Goal: Task Accomplishment & Management: Complete application form

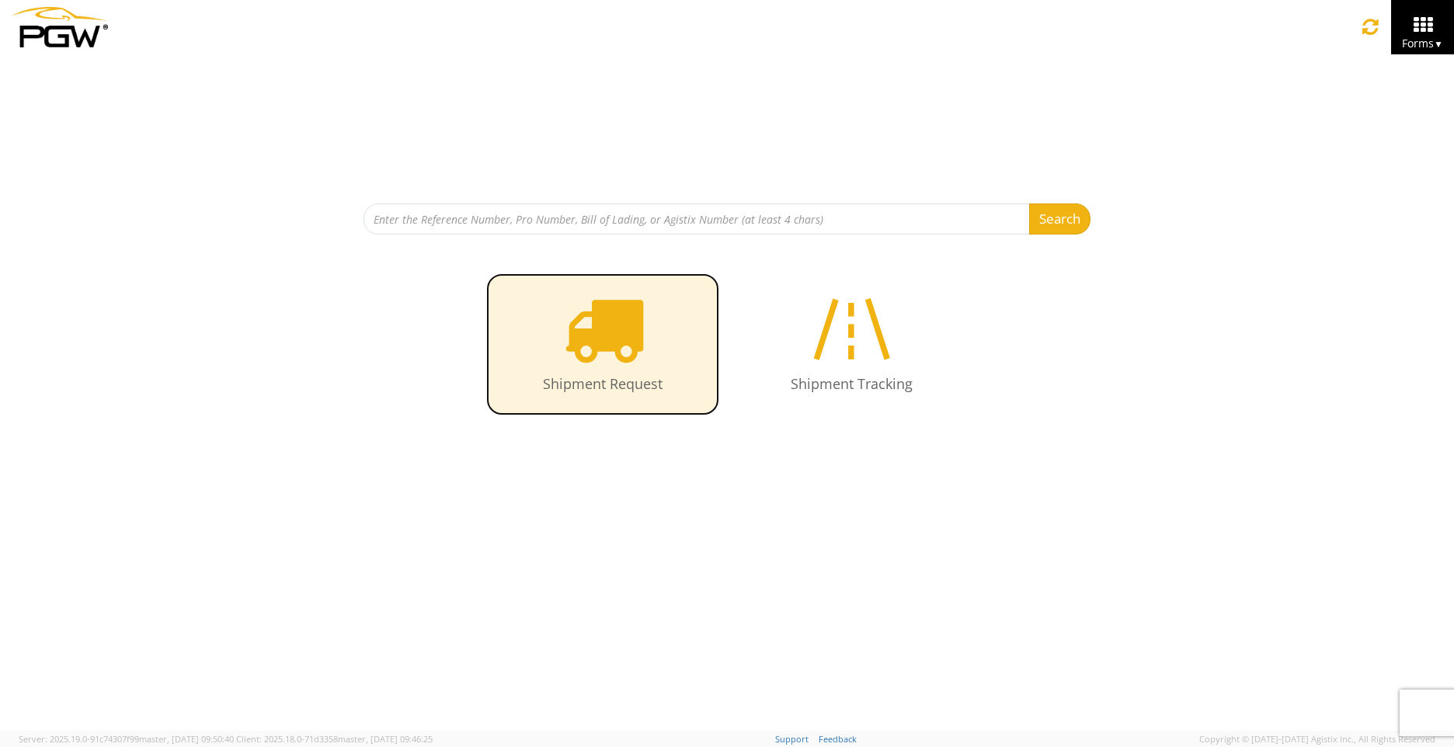
click at [608, 332] on icon at bounding box center [603, 329] width 80 height 80
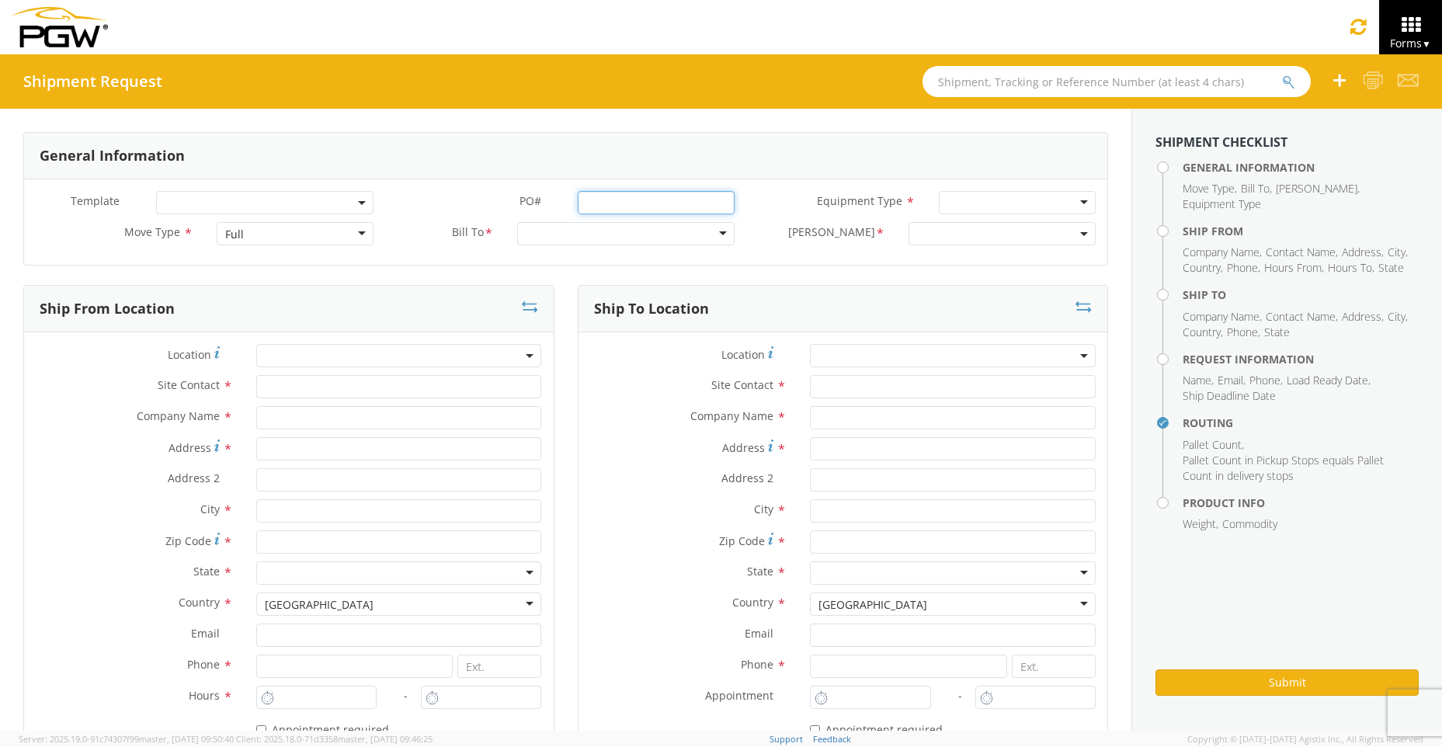
click at [604, 206] on input "PO# *" at bounding box center [657, 202] width 158 height 23
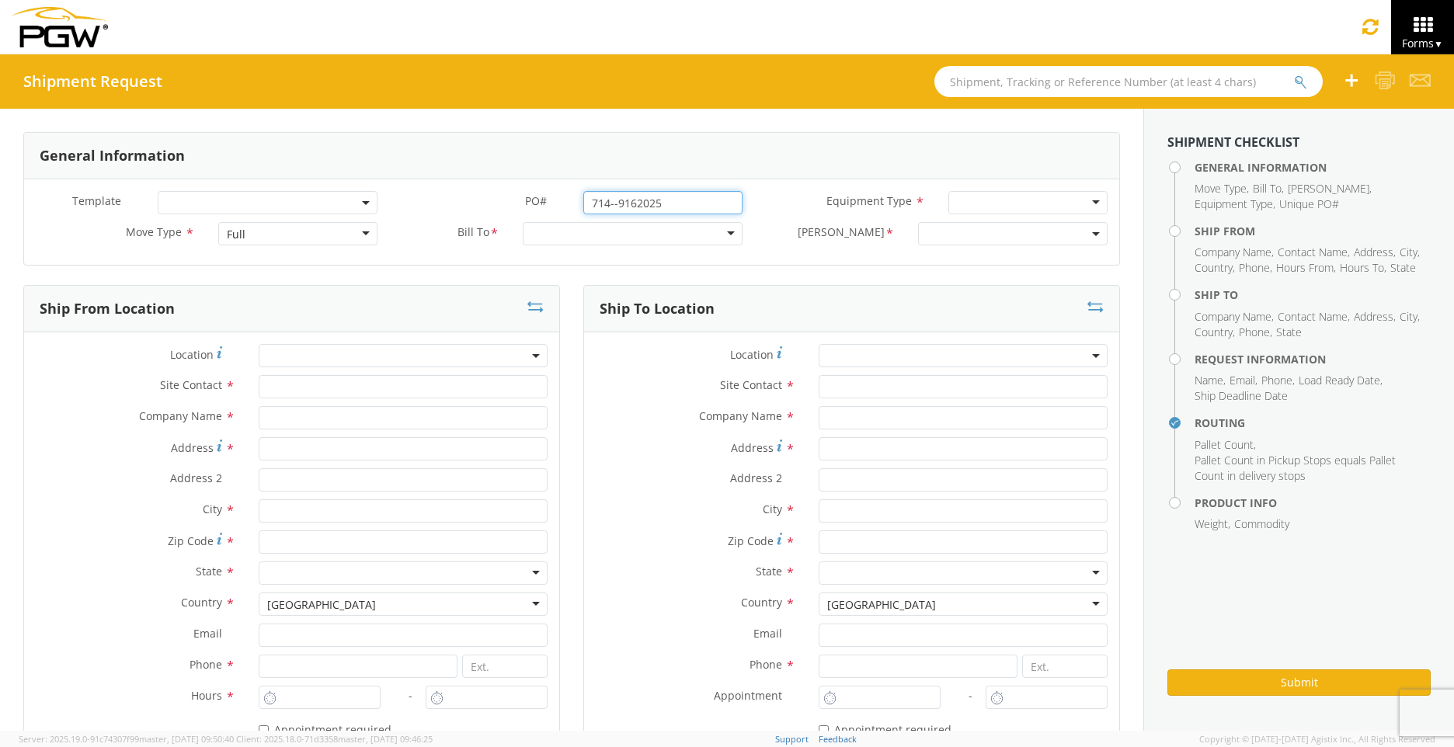
type input "714--9162025"
click at [1079, 199] on div at bounding box center [1027, 202] width 159 height 23
click at [364, 239] on div "Full" at bounding box center [297, 233] width 159 height 23
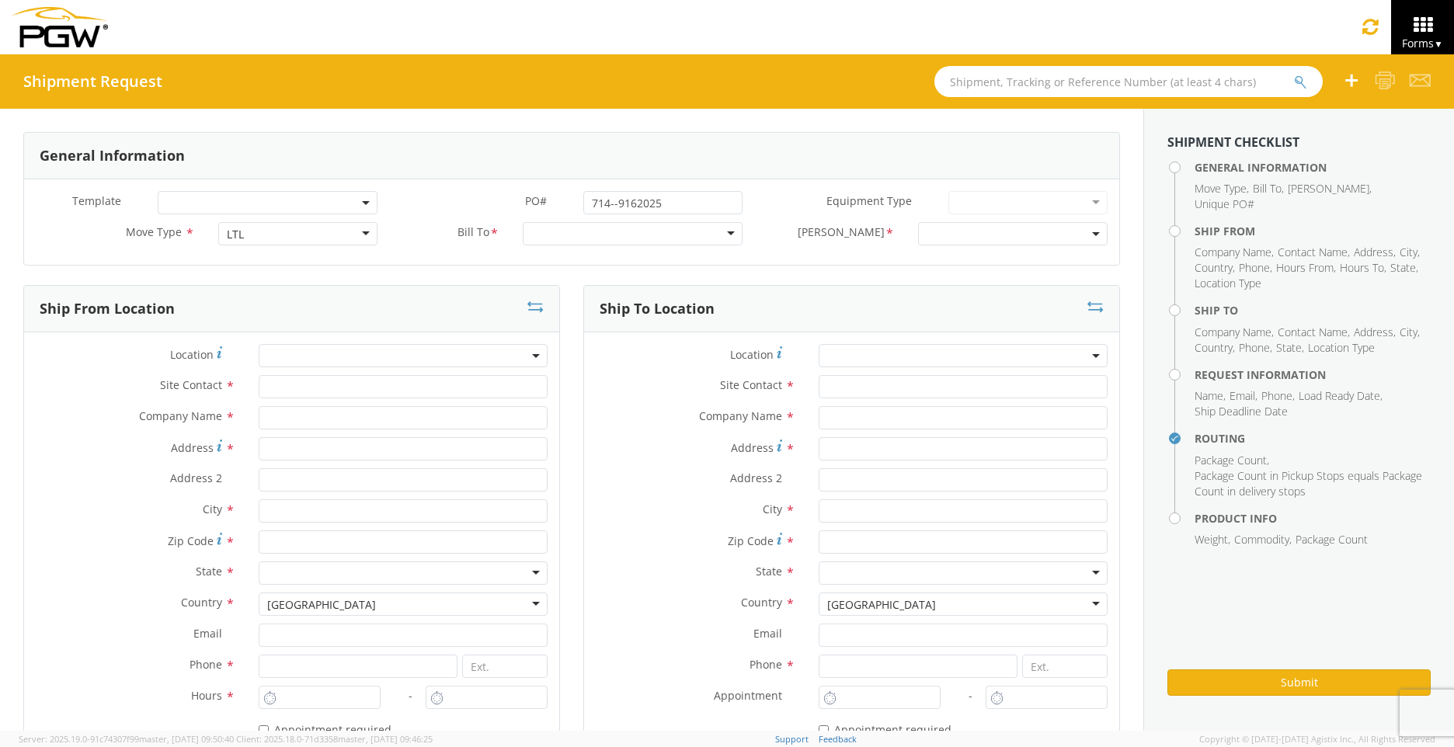
click at [722, 237] on div at bounding box center [633, 233] width 220 height 23
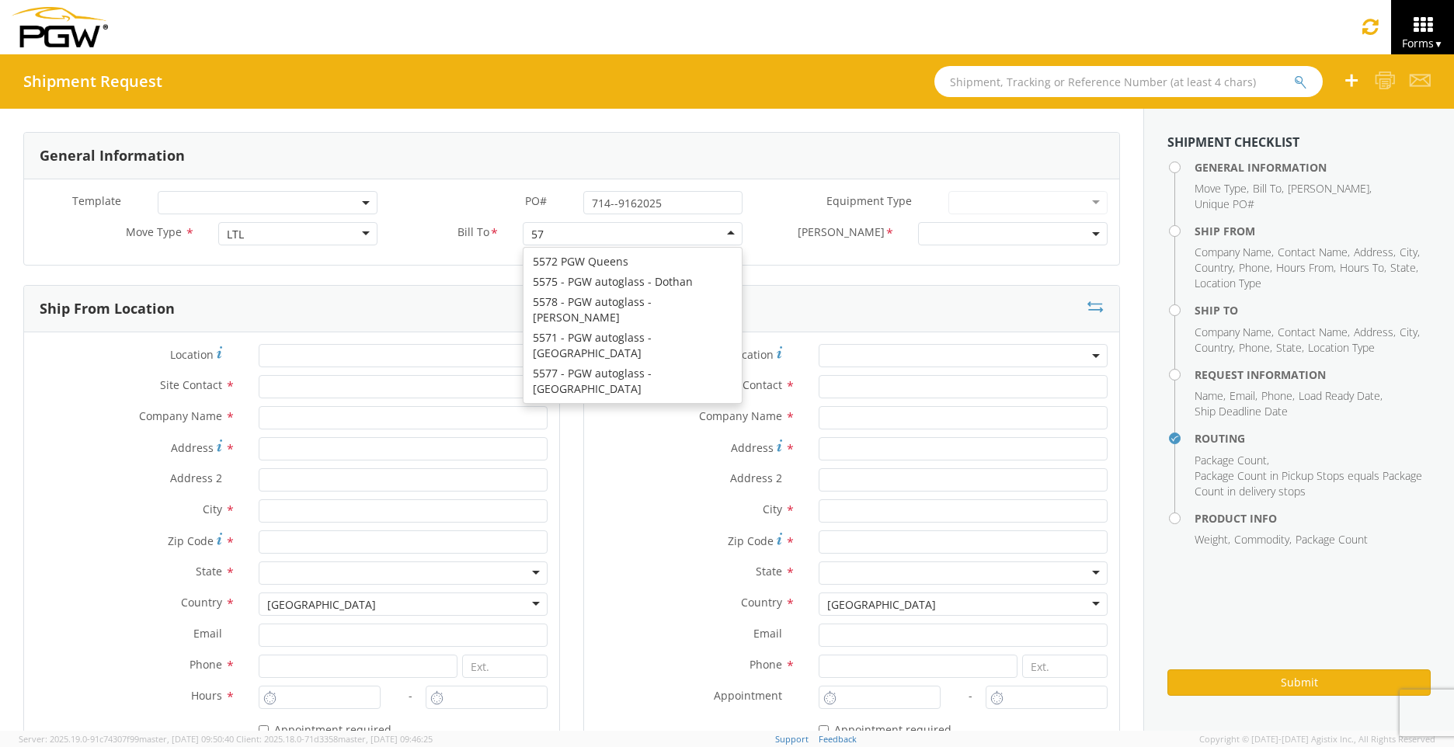
scroll to position [4, 0]
type input "5714"
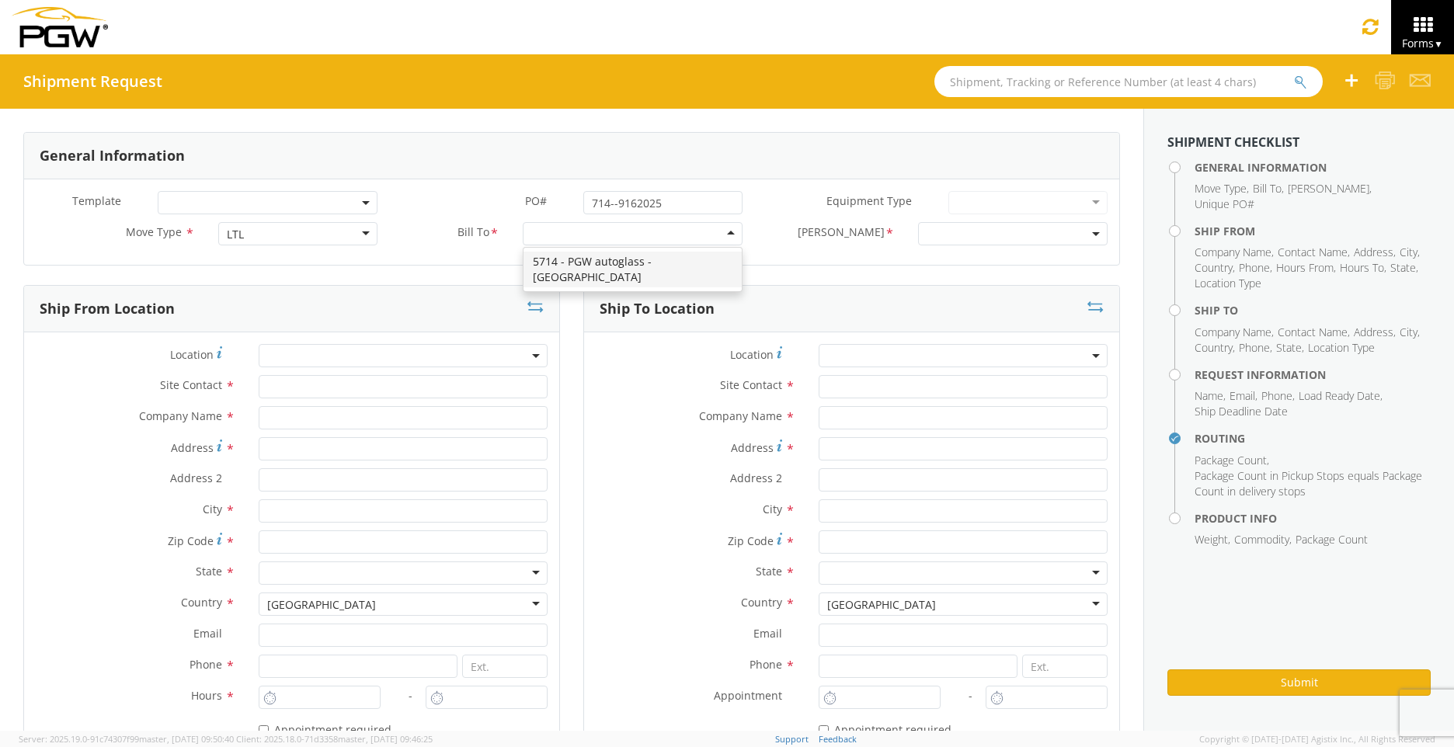
scroll to position [0, 0]
click at [1095, 243] on span at bounding box center [1096, 233] width 3 height 23
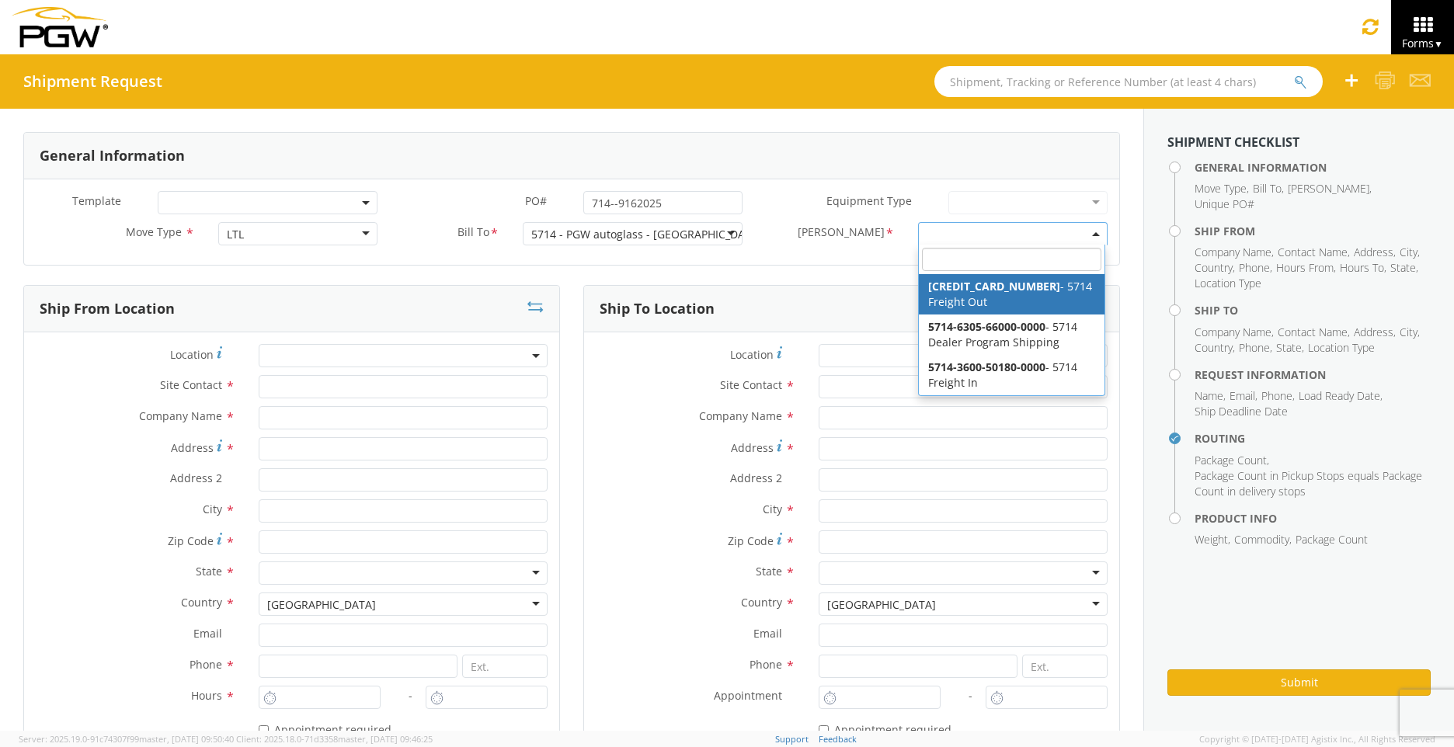
click at [1092, 234] on b at bounding box center [1096, 234] width 8 height 4
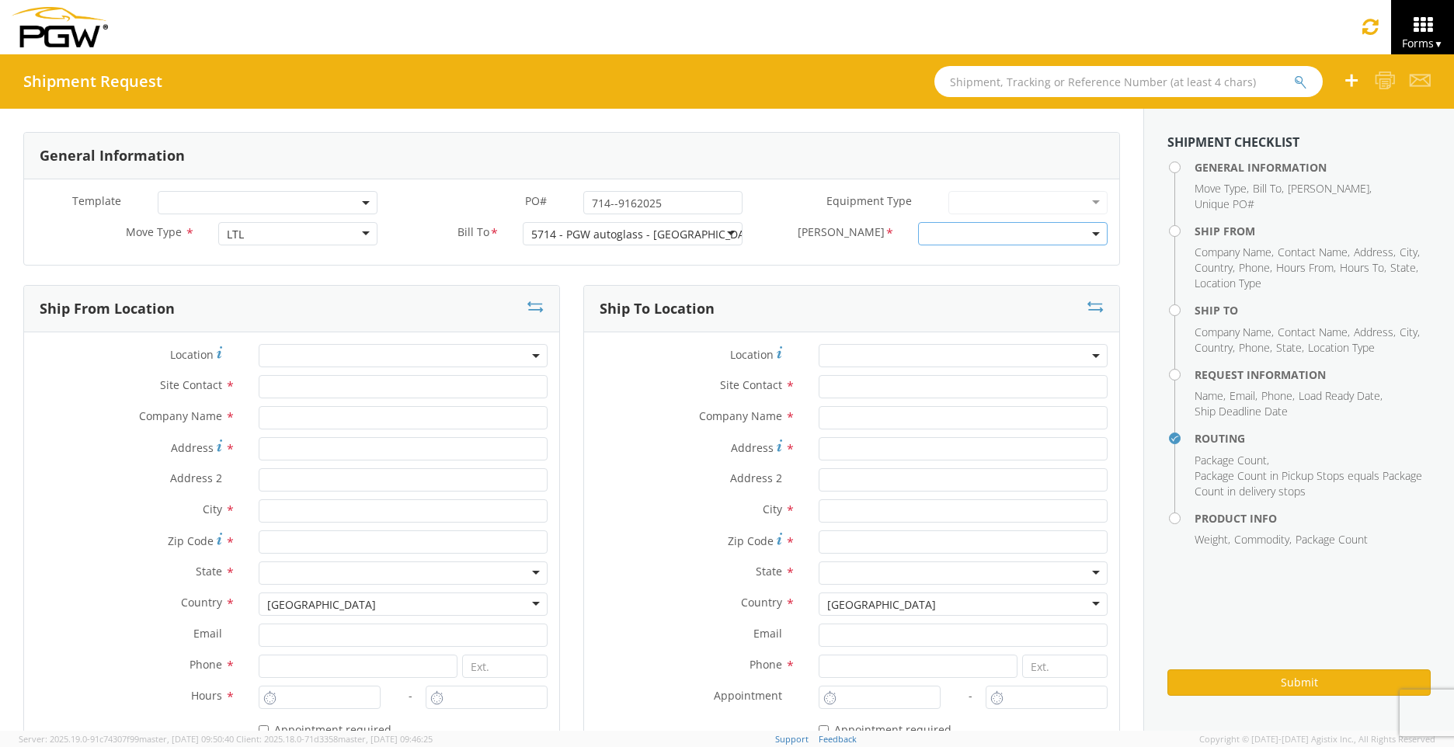
click at [1092, 234] on b at bounding box center [1096, 234] width 8 height 4
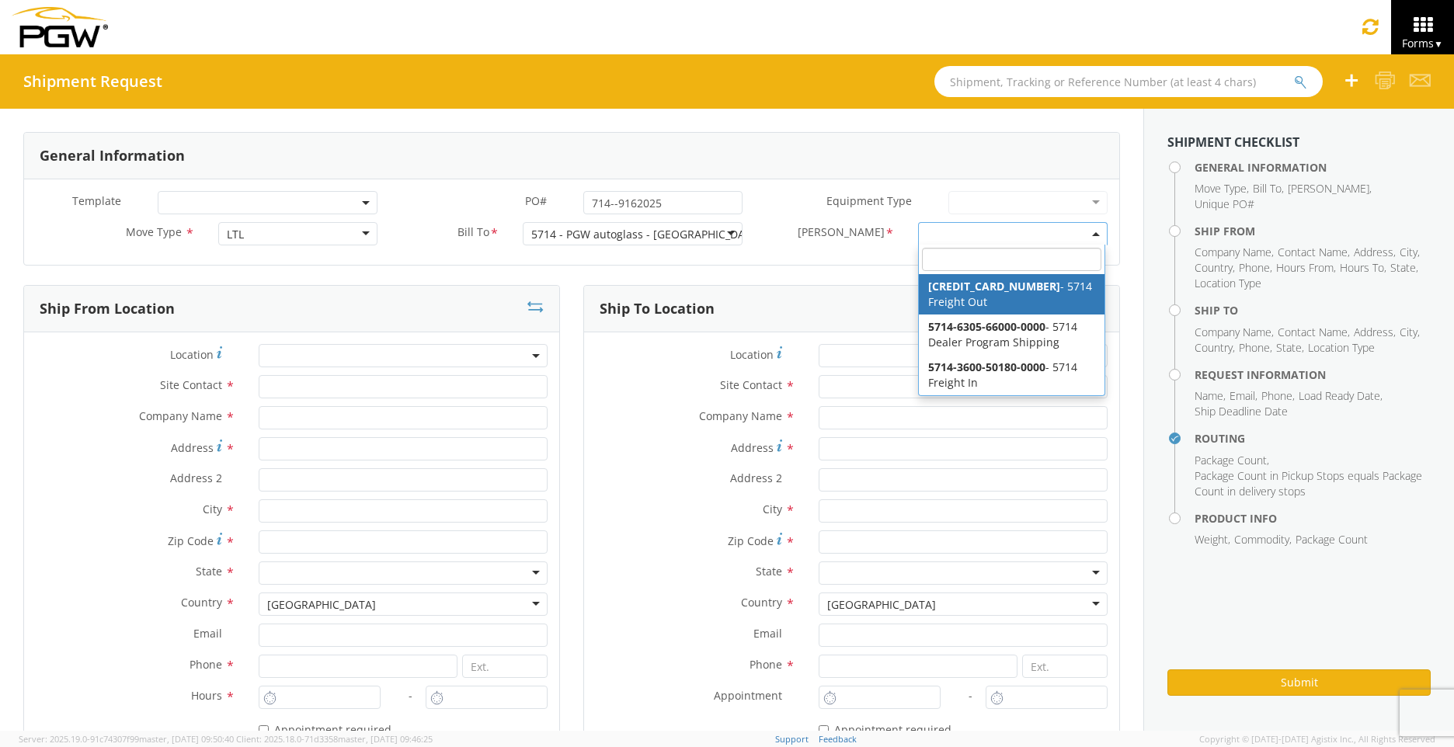
select select "5714-6300-66000-0000"
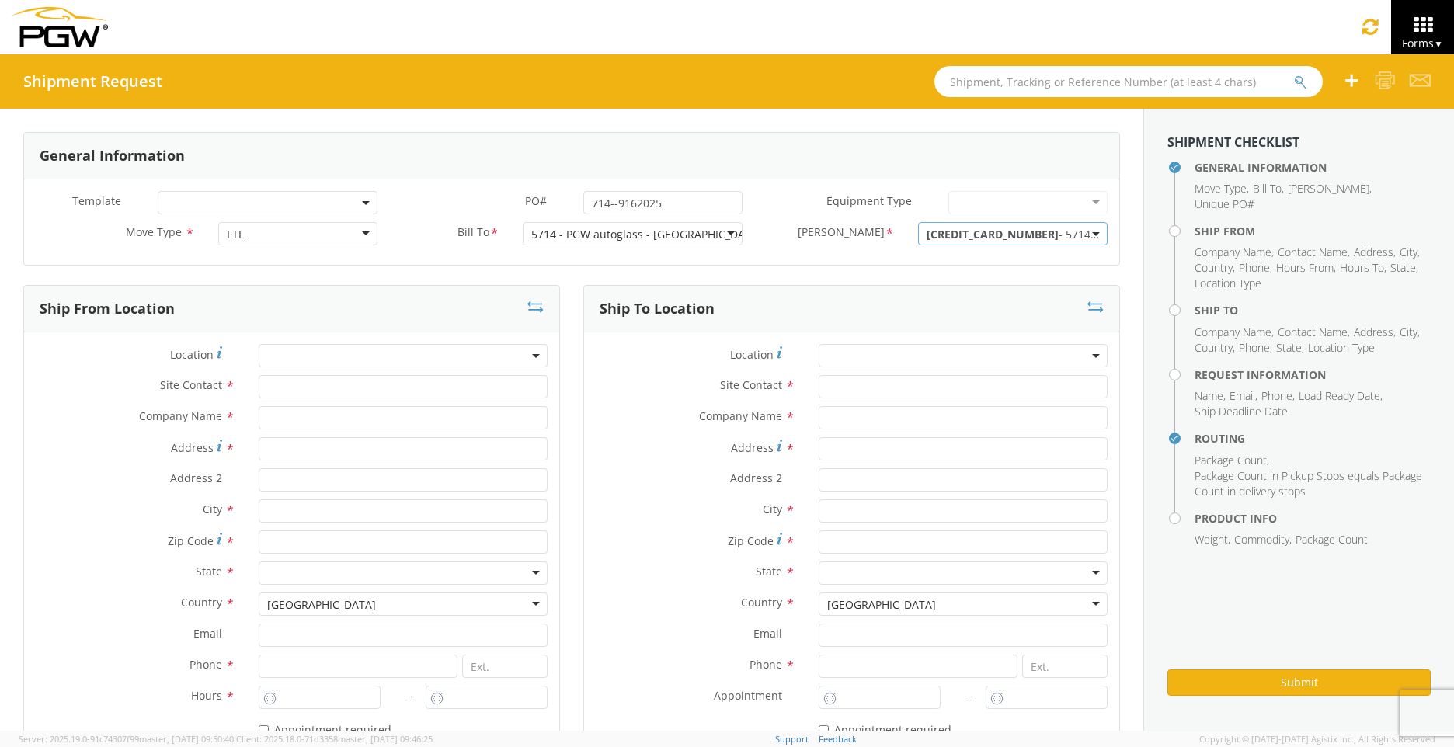
click at [519, 354] on span at bounding box center [403, 355] width 289 height 23
click at [349, 360] on span at bounding box center [403, 355] width 289 height 23
click at [349, 351] on span at bounding box center [403, 355] width 289 height 23
click at [359, 382] on input "search" at bounding box center [401, 381] width 278 height 23
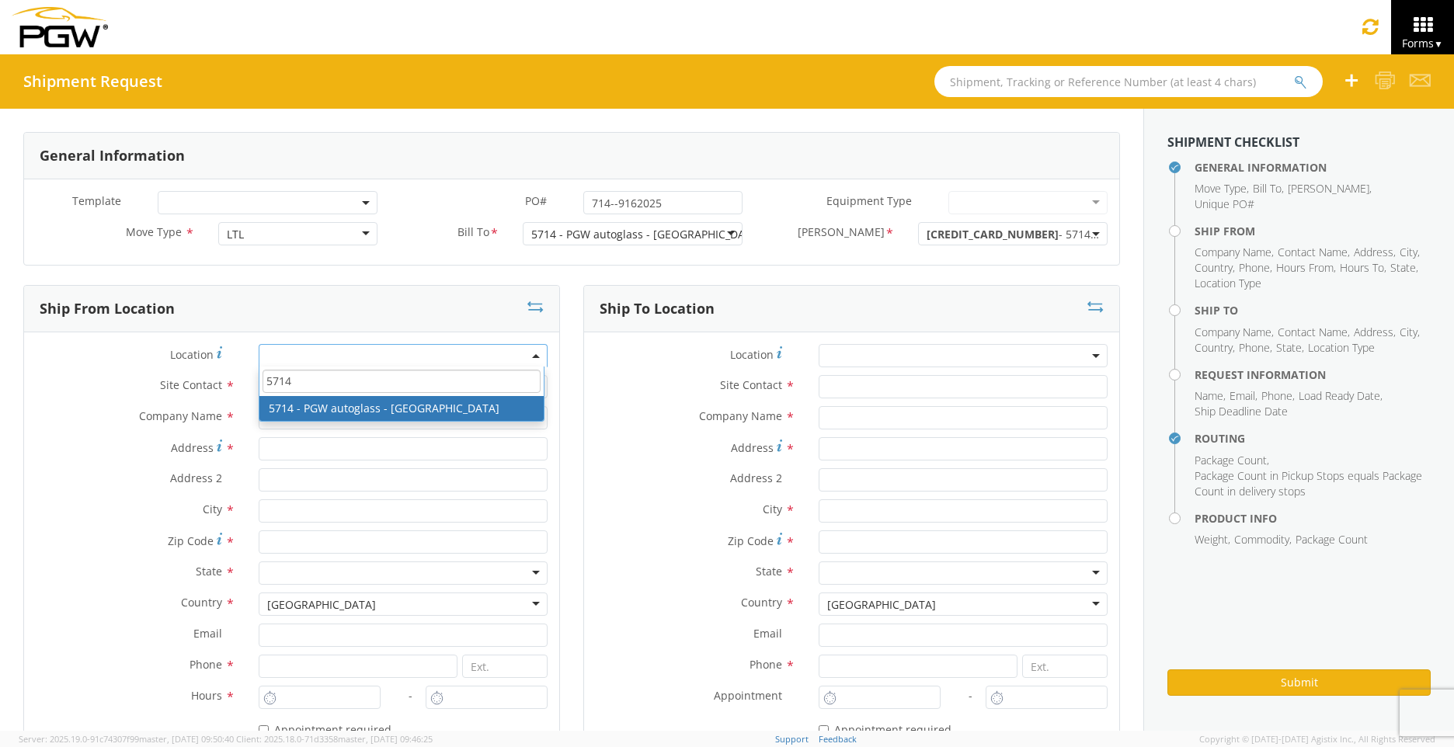
type input "5714"
type input "5714 Branch Manager"
type input "5714 - PGW autoglass - Sacramento"
type input "815 Professor Lane"
type input "Sacramento"
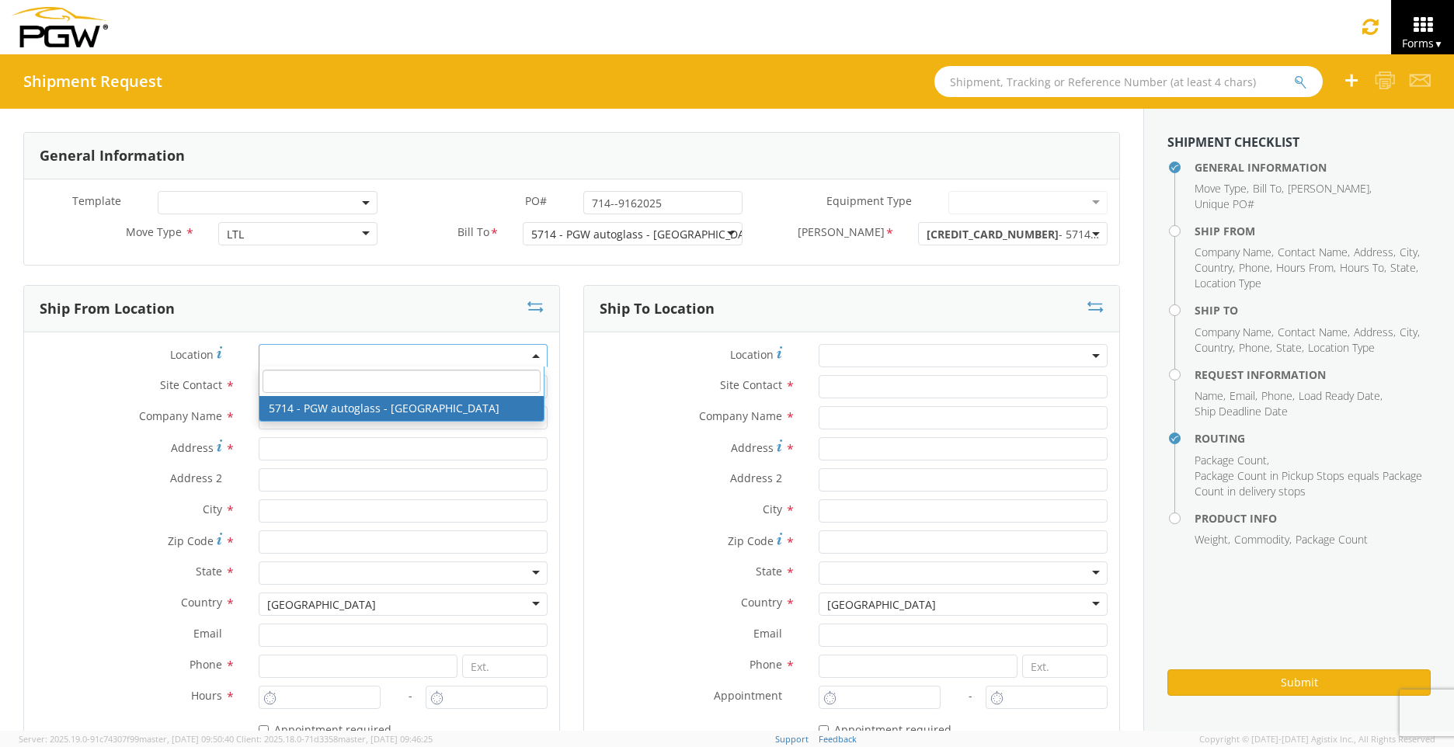
type input "95834"
type input "lkqsp_o_pm_5714@pgwag.com"
type input "916-419-1853"
type input "9:30 AM"
type input "2:30 PM"
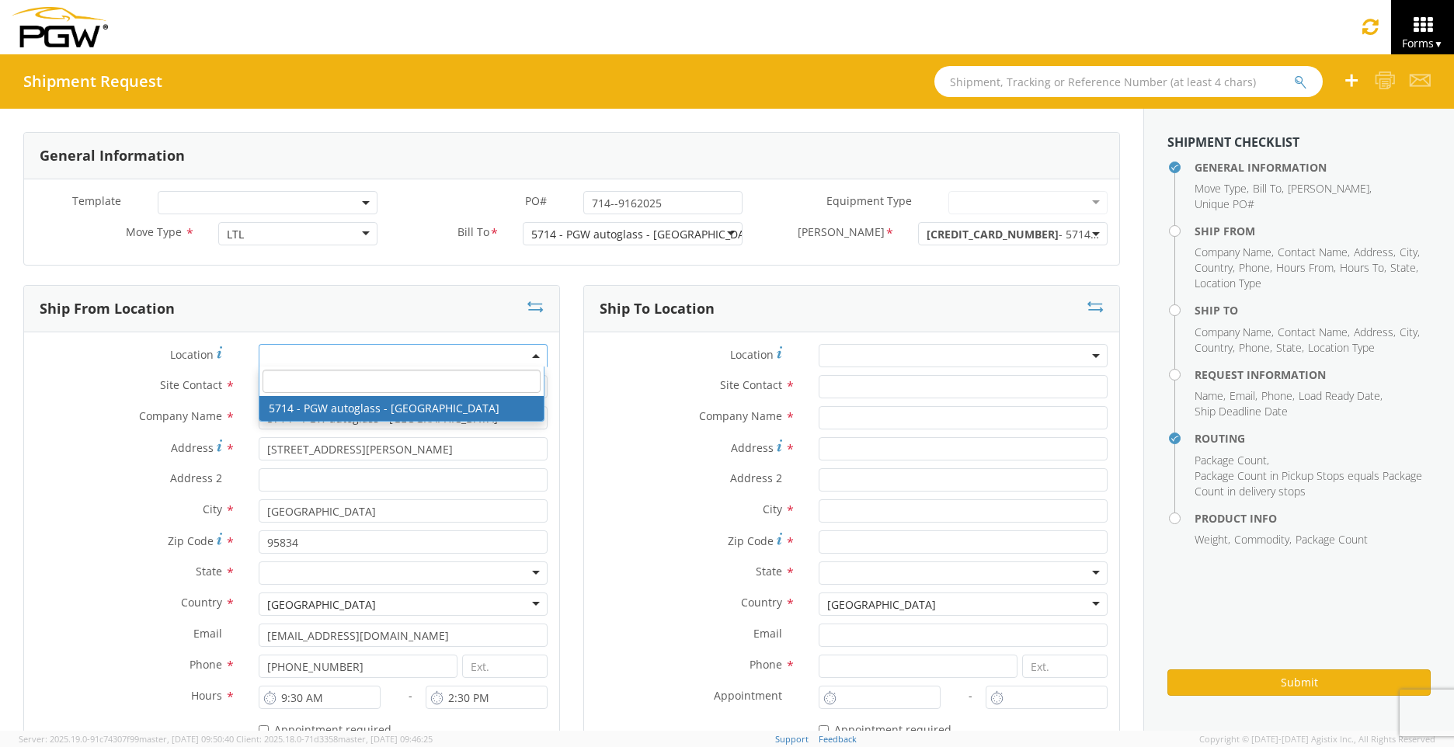
select select "28469"
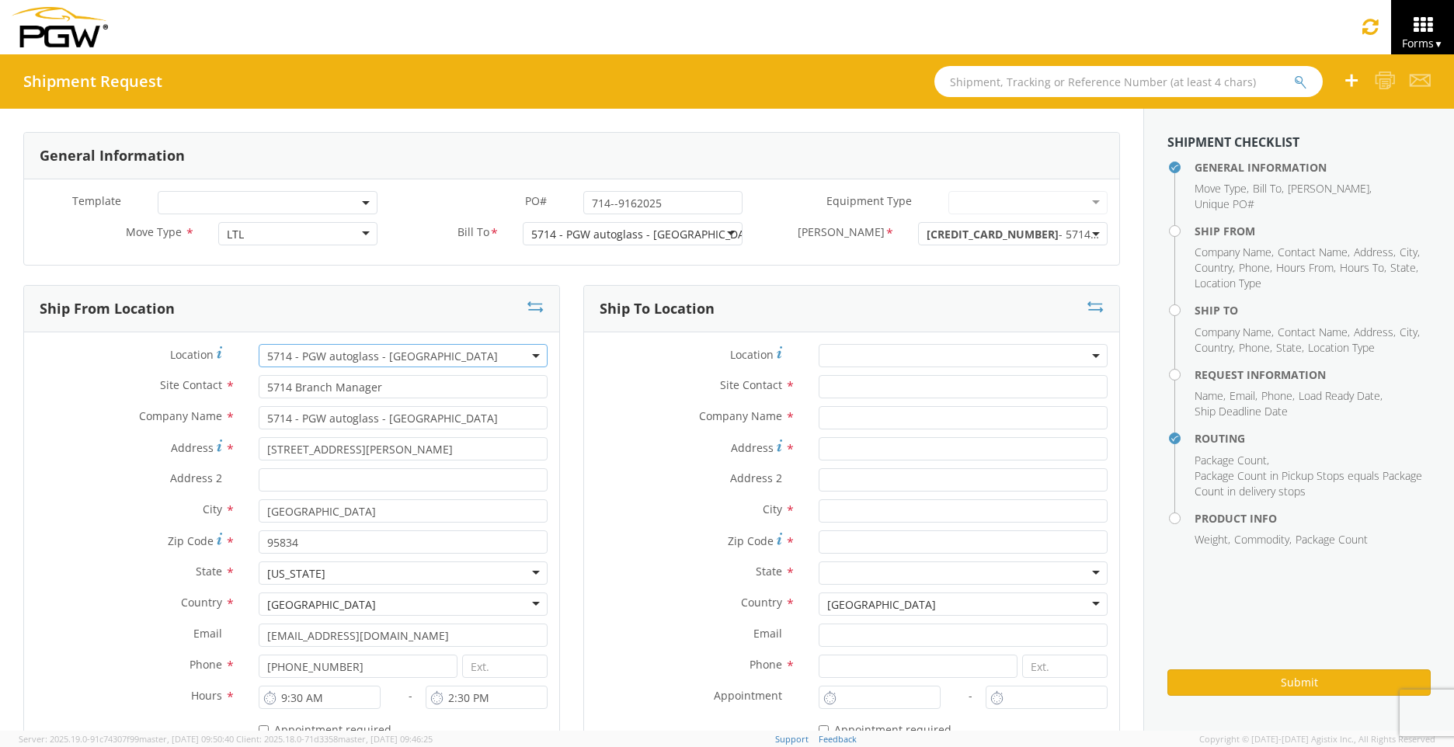
click at [965, 363] on span at bounding box center [963, 355] width 289 height 23
click at [909, 379] on input "search" at bounding box center [961, 381] width 278 height 23
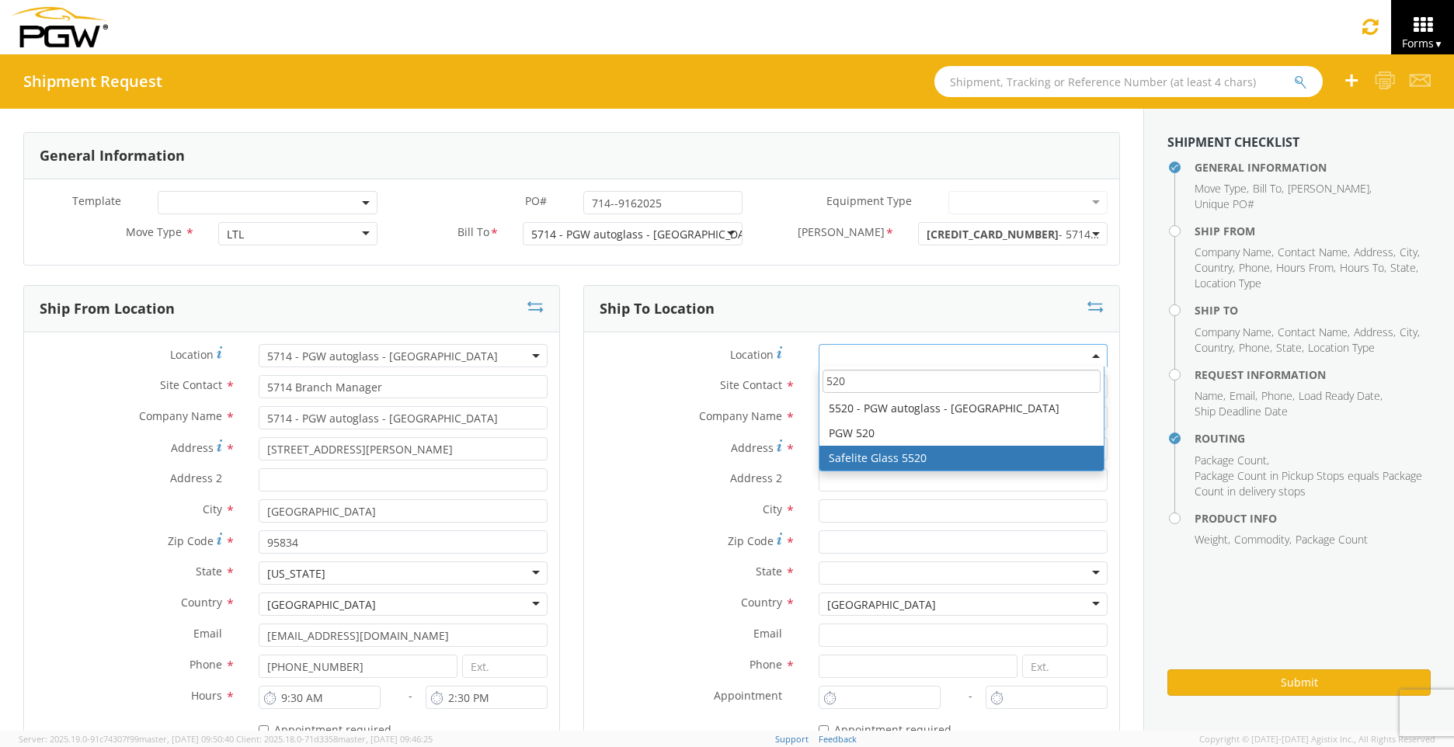
type input "520"
click at [645, 442] on label "Address *" at bounding box center [695, 447] width 223 height 21
click at [819, 442] on input "Address *" at bounding box center [963, 448] width 289 height 23
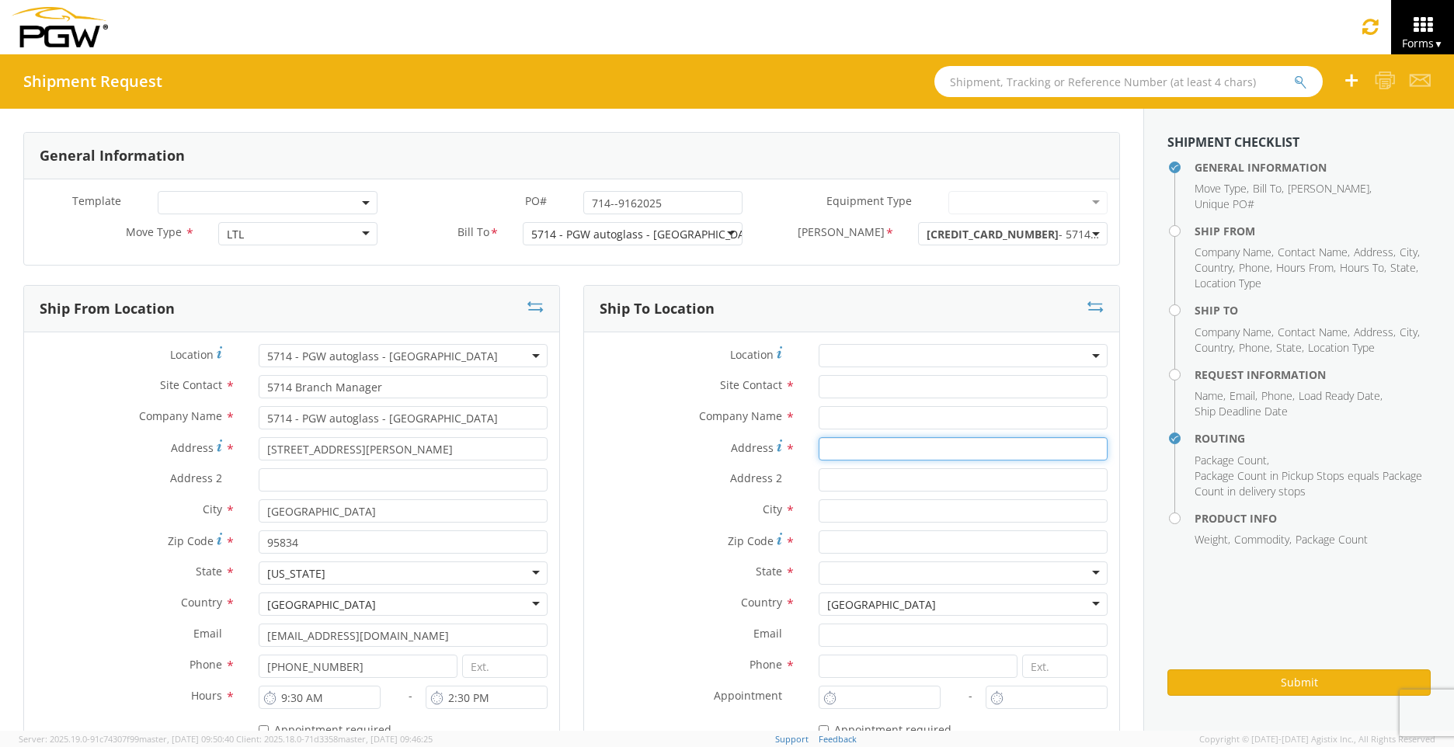
click at [892, 447] on input "Address *" at bounding box center [963, 448] width 289 height 23
click at [969, 447] on input "1922 OLD" at bounding box center [963, 448] width 289 height 23
paste input "Murfreesboro Road"
type input "1922 OLD Murfreesboro Road"
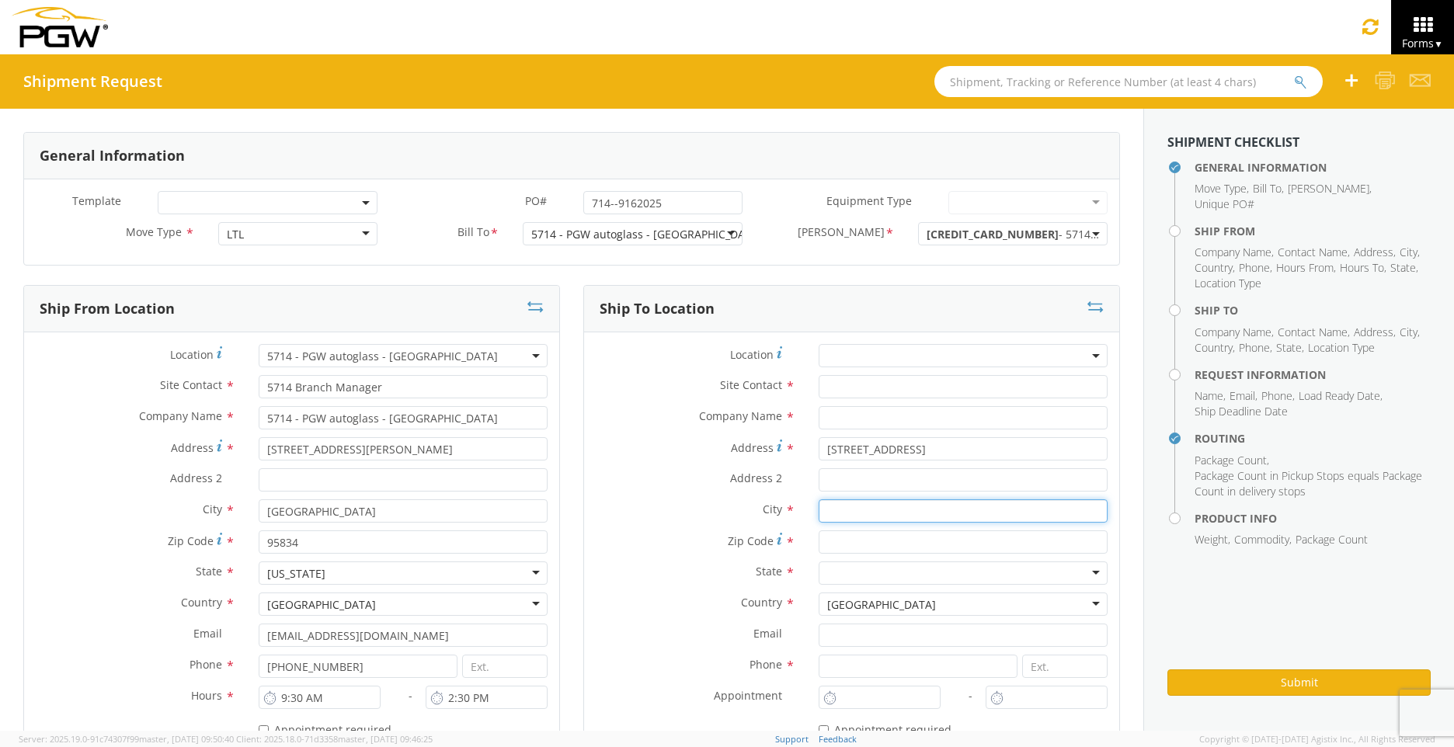
click at [858, 516] on input "text" at bounding box center [963, 510] width 289 height 23
type input "nashville"
click at [863, 571] on div at bounding box center [963, 572] width 289 height 23
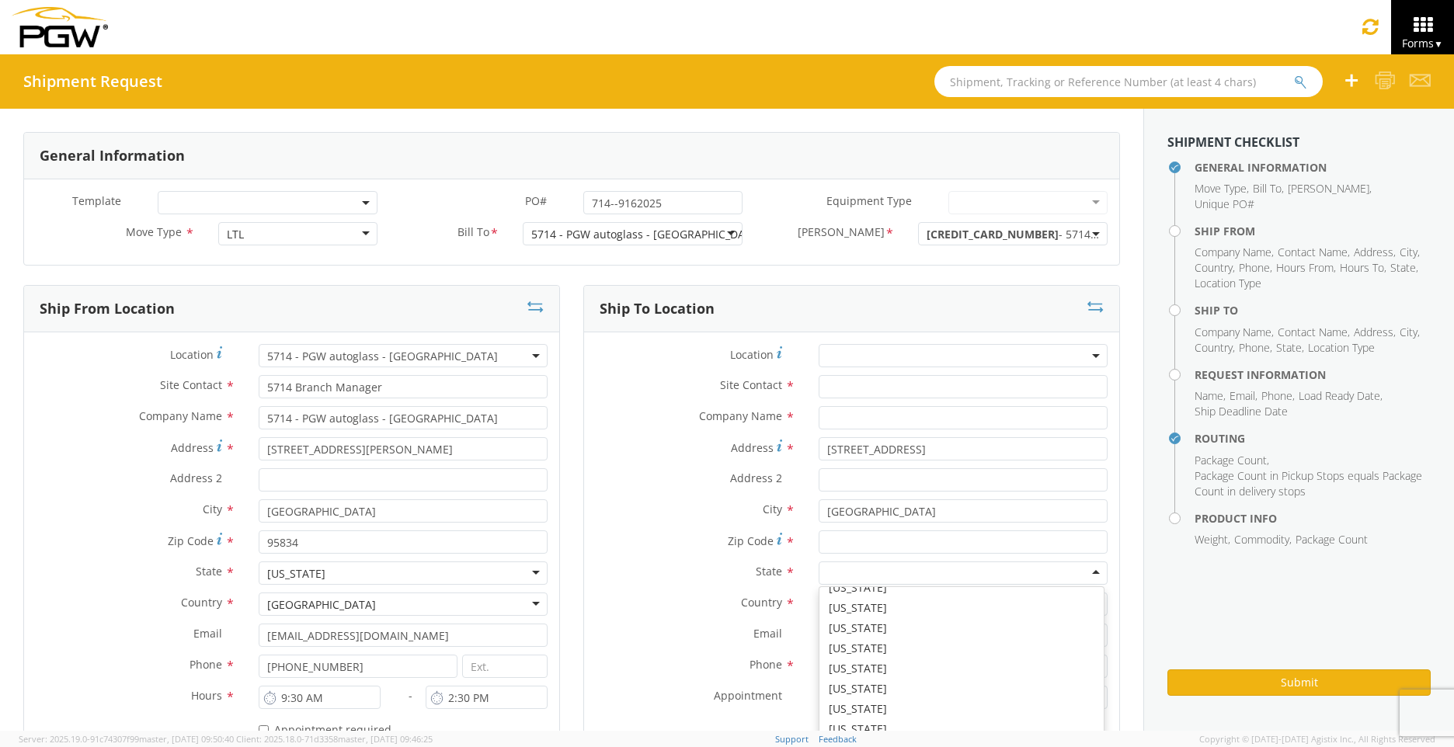
scroll to position [932, 0]
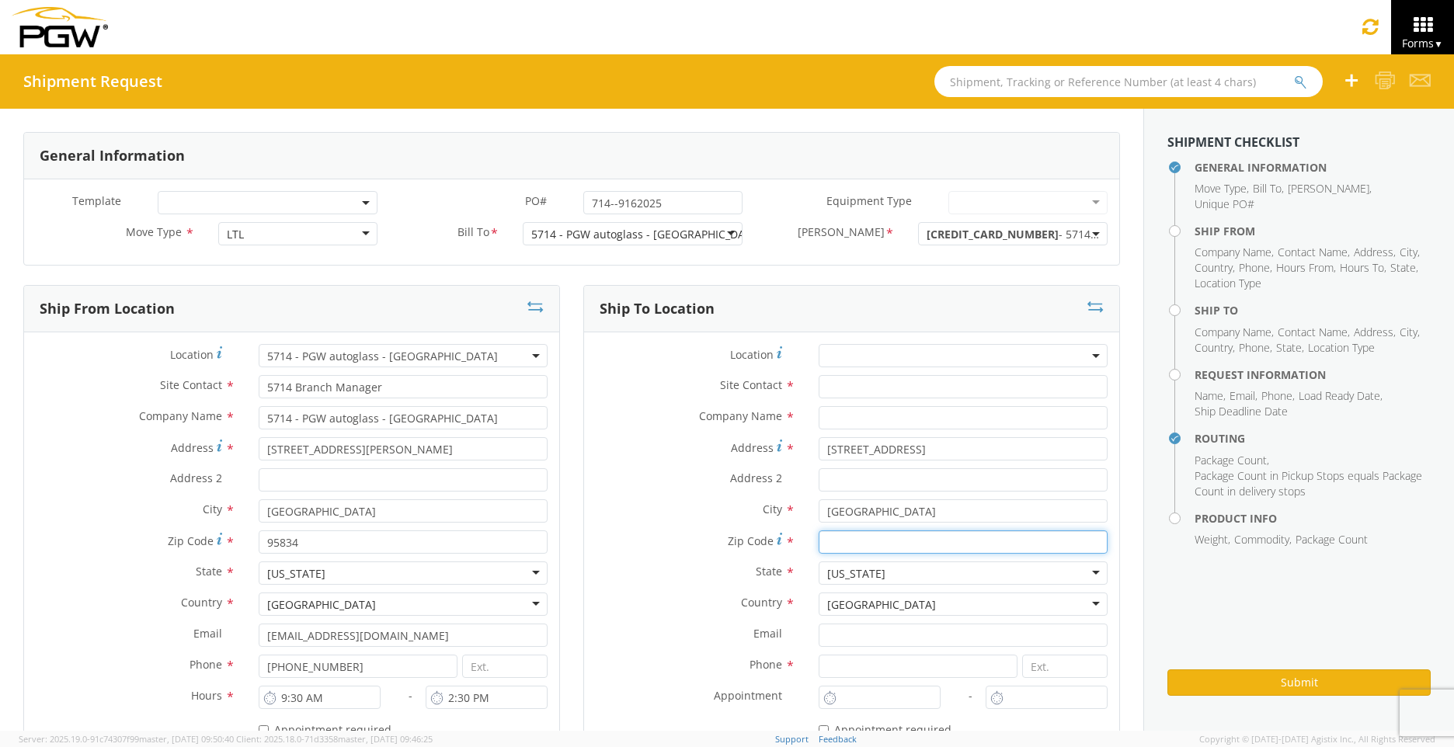
drag, startPoint x: 923, startPoint y: 544, endPoint x: 716, endPoint y: 726, distance: 276.2
click at [923, 544] on input "Zip Code *" at bounding box center [963, 541] width 289 height 23
click at [888, 544] on input "Zip Code *" at bounding box center [963, 541] width 289 height 23
type input "37217"
click at [628, 567] on label "State *" at bounding box center [695, 571] width 223 height 20
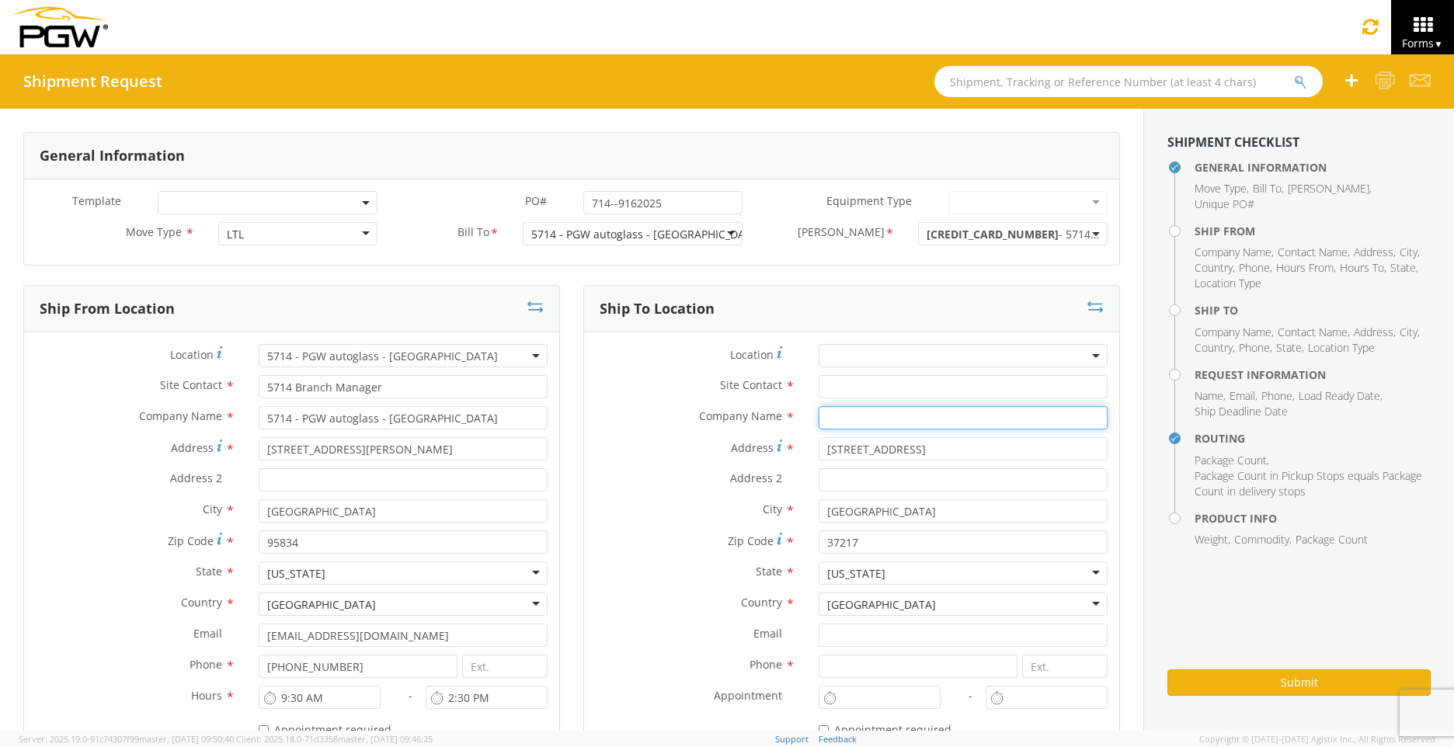
click at [865, 419] on input "text" at bounding box center [963, 417] width 289 height 23
type input "PGW AUTO GLASS Nashville"
click at [626, 438] on label "Address *" at bounding box center [695, 447] width 223 height 21
click at [819, 438] on input "1922 OLD Murfreesboro Road" at bounding box center [963, 448] width 289 height 23
click at [899, 388] on input "text" at bounding box center [963, 386] width 289 height 23
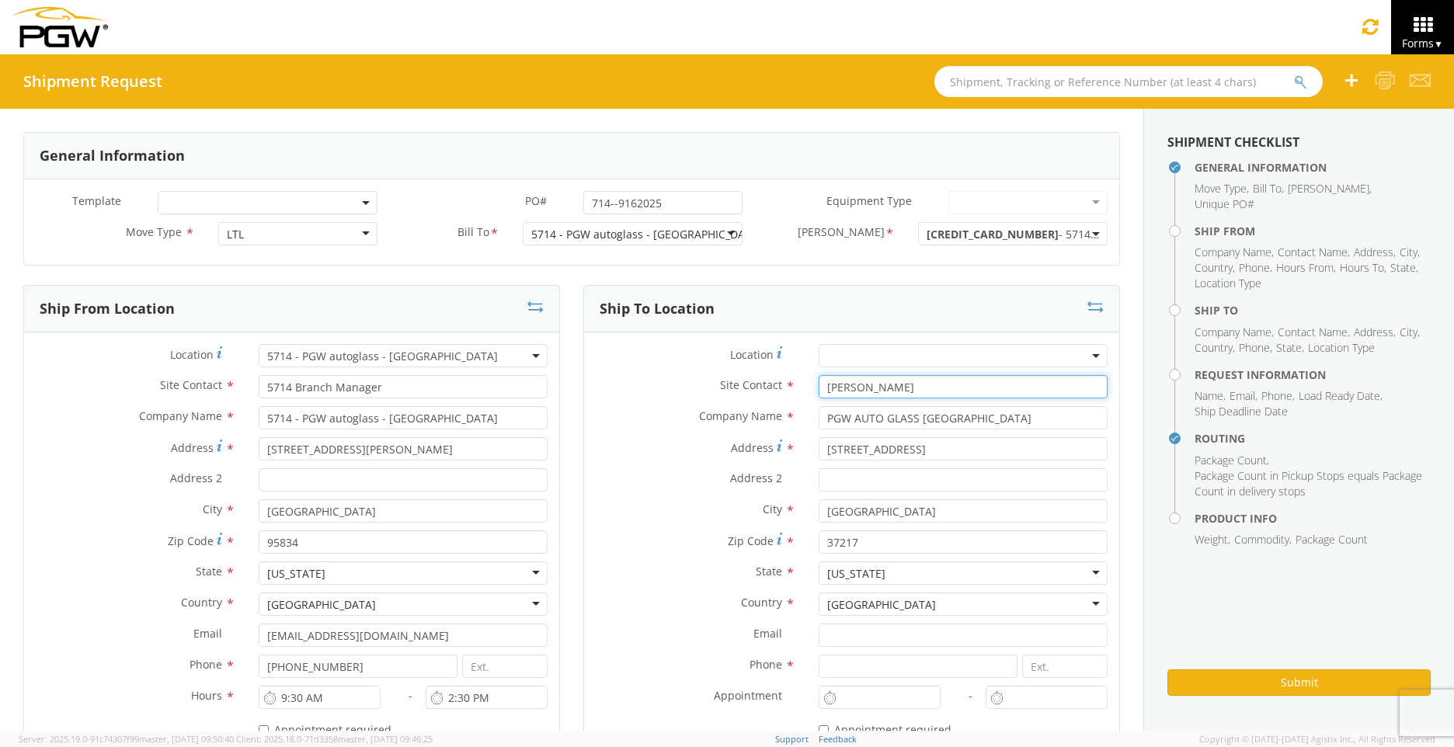
type input "Paul Jones"
click at [638, 401] on div "Site Contact * Paul Jones" at bounding box center [851, 390] width 535 height 31
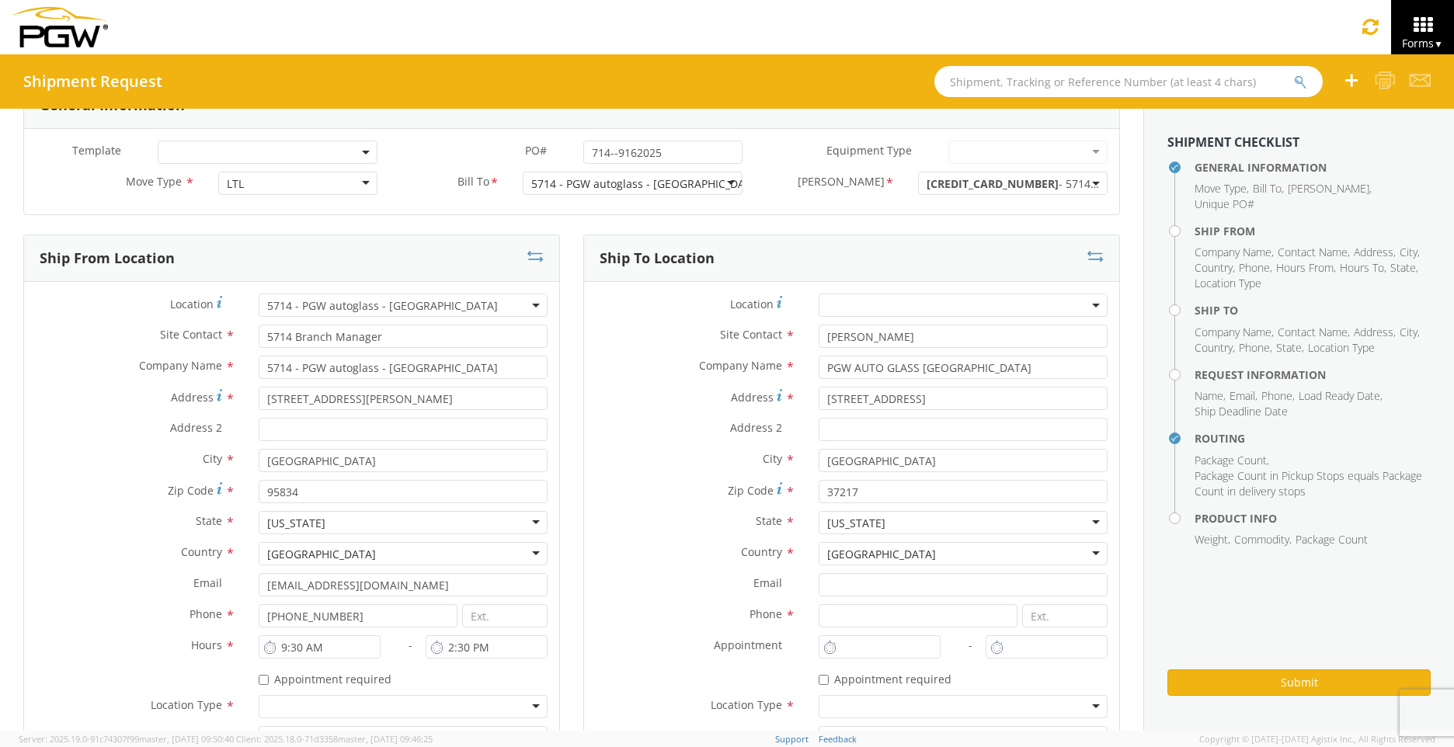
scroll to position [78, 0]
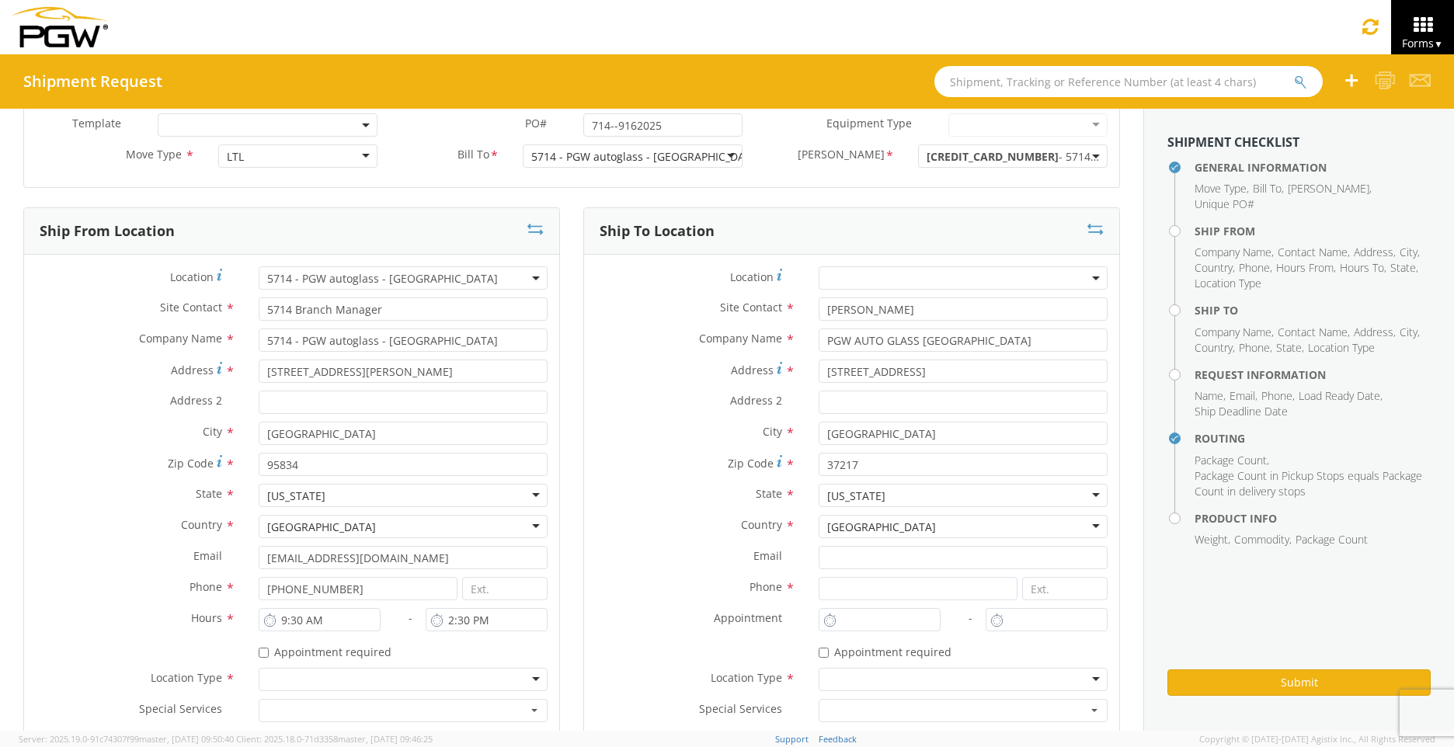
click at [603, 357] on div "Company Name * PGW AUTO GLASS Nashville" at bounding box center [851, 344] width 535 height 31
click at [863, 560] on input "Email *" at bounding box center [963, 557] width 289 height 23
paste input "glsc885@pgwag.com"
type input "glsc885@pgwag.com"
click at [883, 283] on span at bounding box center [963, 277] width 289 height 23
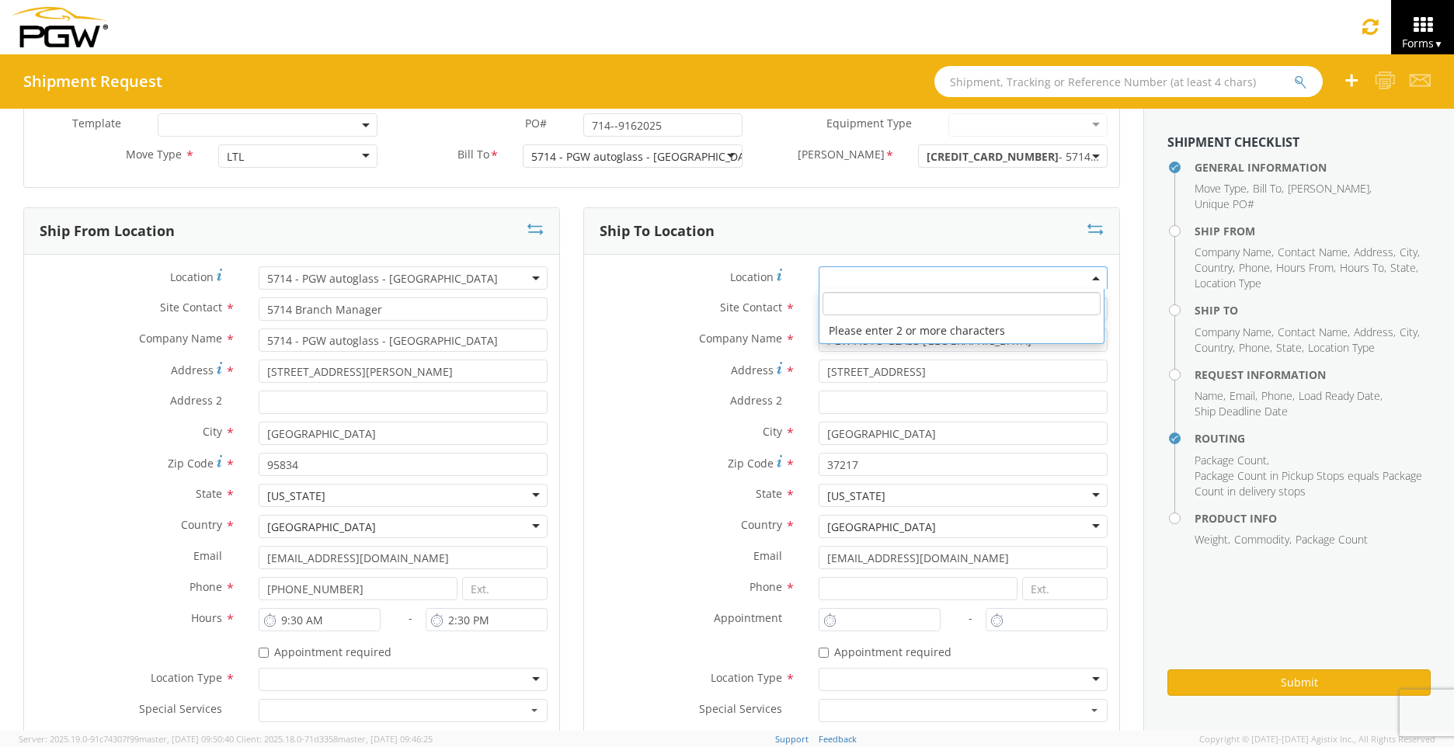
click at [892, 301] on input "search" at bounding box center [961, 303] width 278 height 23
type input "5530"
type input "5530 Branch Manager"
type input "5530 - PGW autoglass - Nashville"
type input "1922 Murfreesboro Pike"
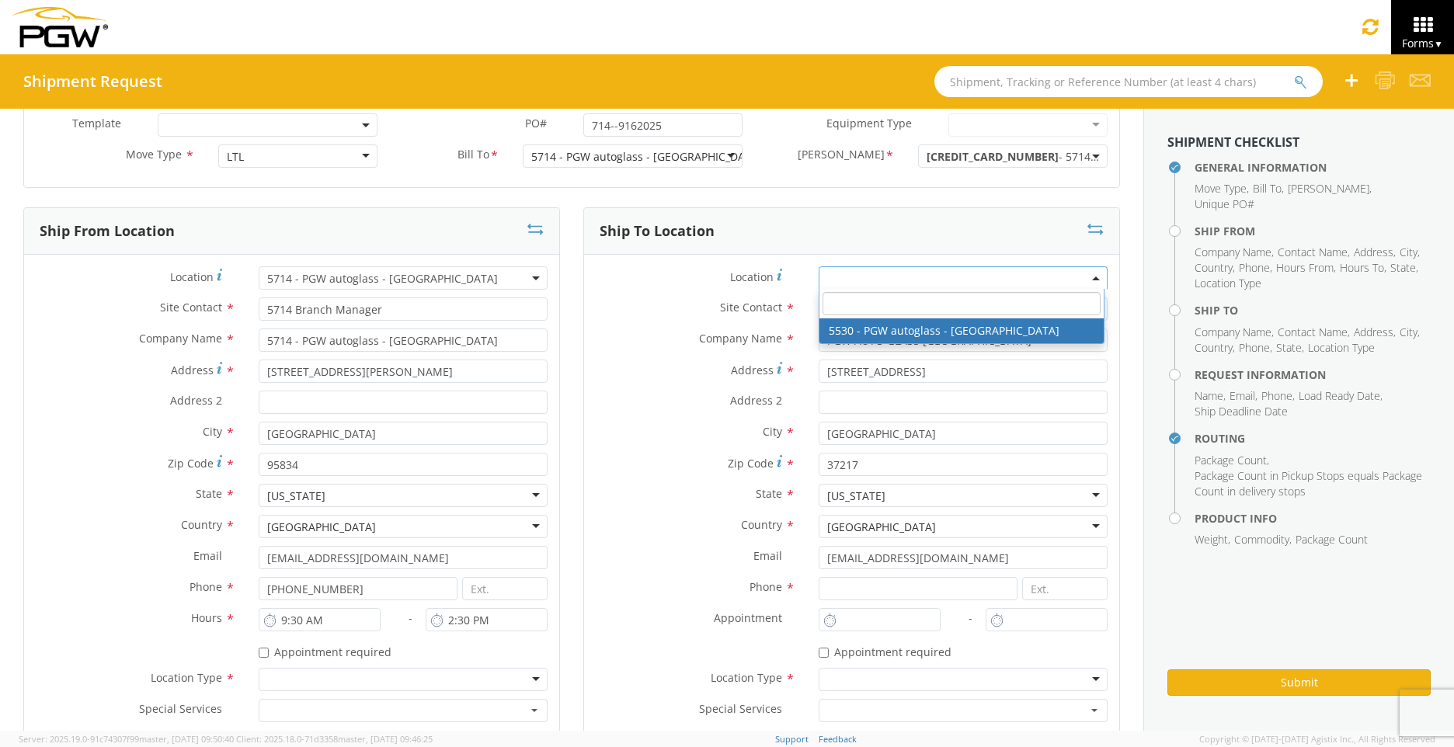
type input "Bldg. 300. Ste. 330"
type input "Nashville"
type input "lkqsp_o_pm_5530@pgwag.com"
type input "629-202-8148"
type input "8:00 AM"
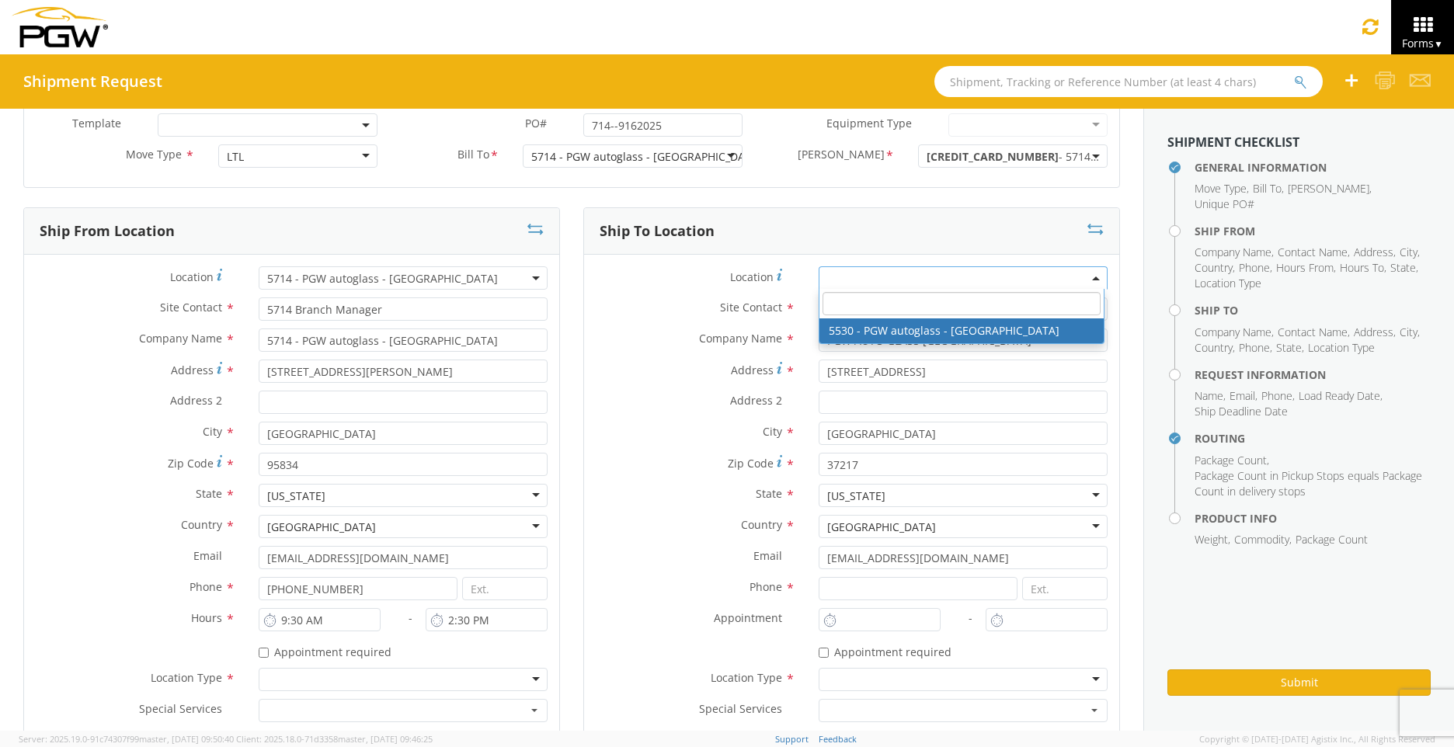
type input "5:00 PM"
select select "28357"
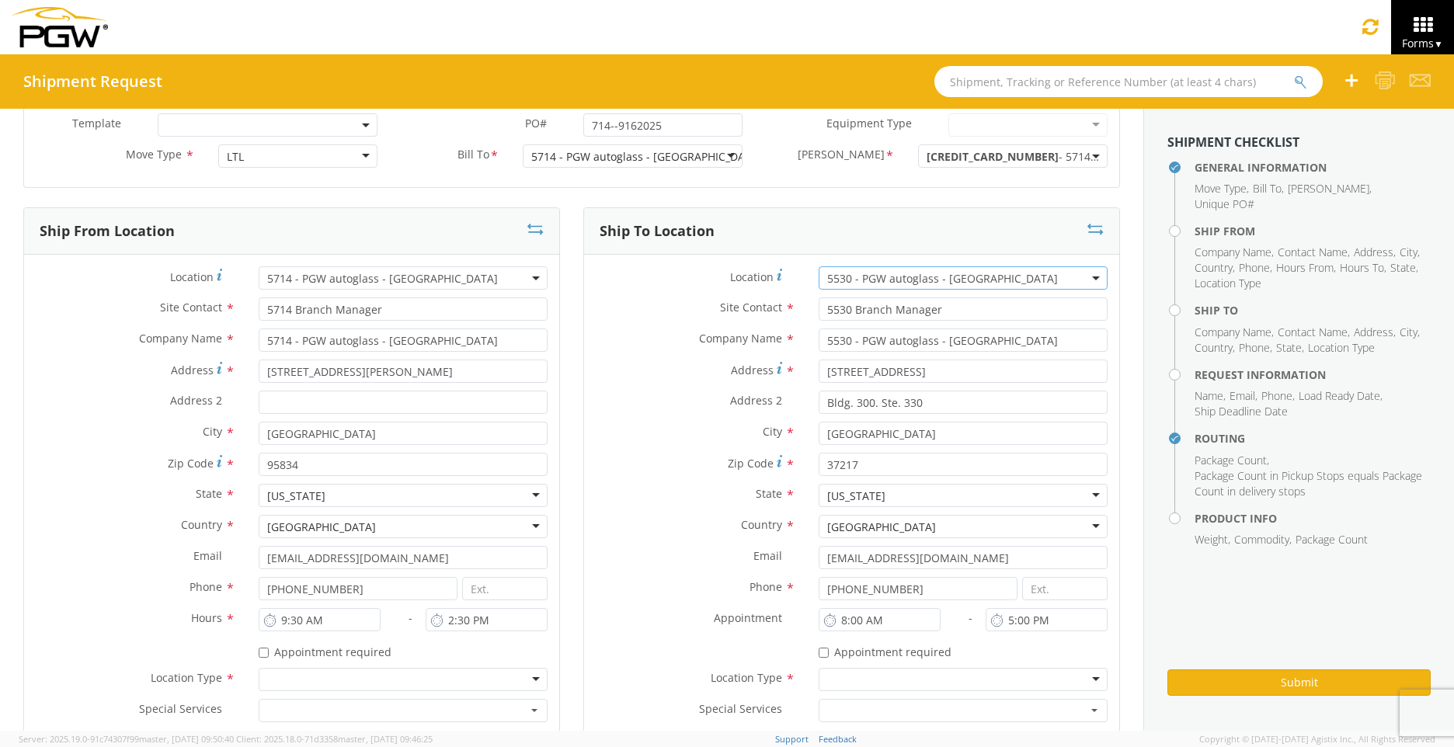
click at [922, 682] on div at bounding box center [963, 679] width 289 height 23
click at [594, 603] on div "Phone * 629-202-8148" at bounding box center [851, 592] width 535 height 31
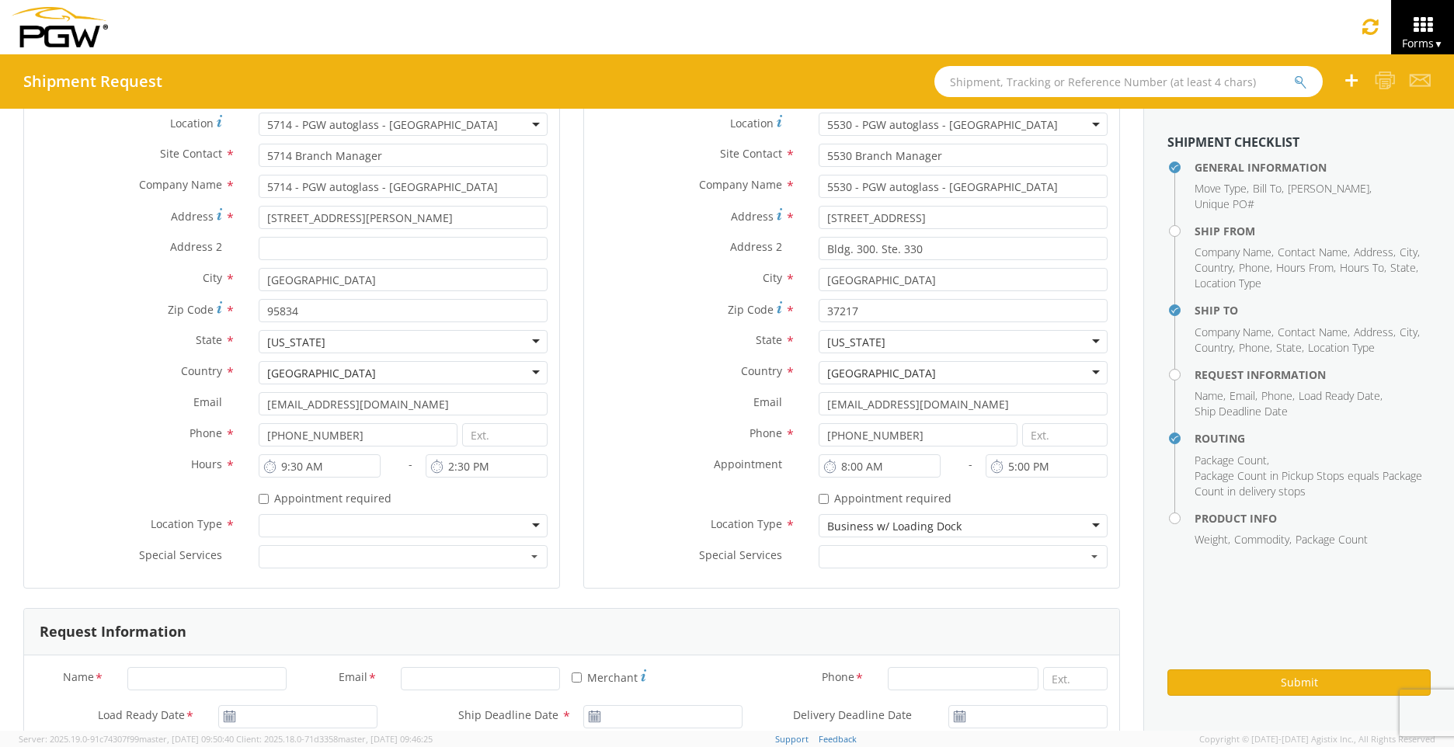
scroll to position [233, 0]
click at [523, 532] on div at bounding box center [403, 524] width 289 height 23
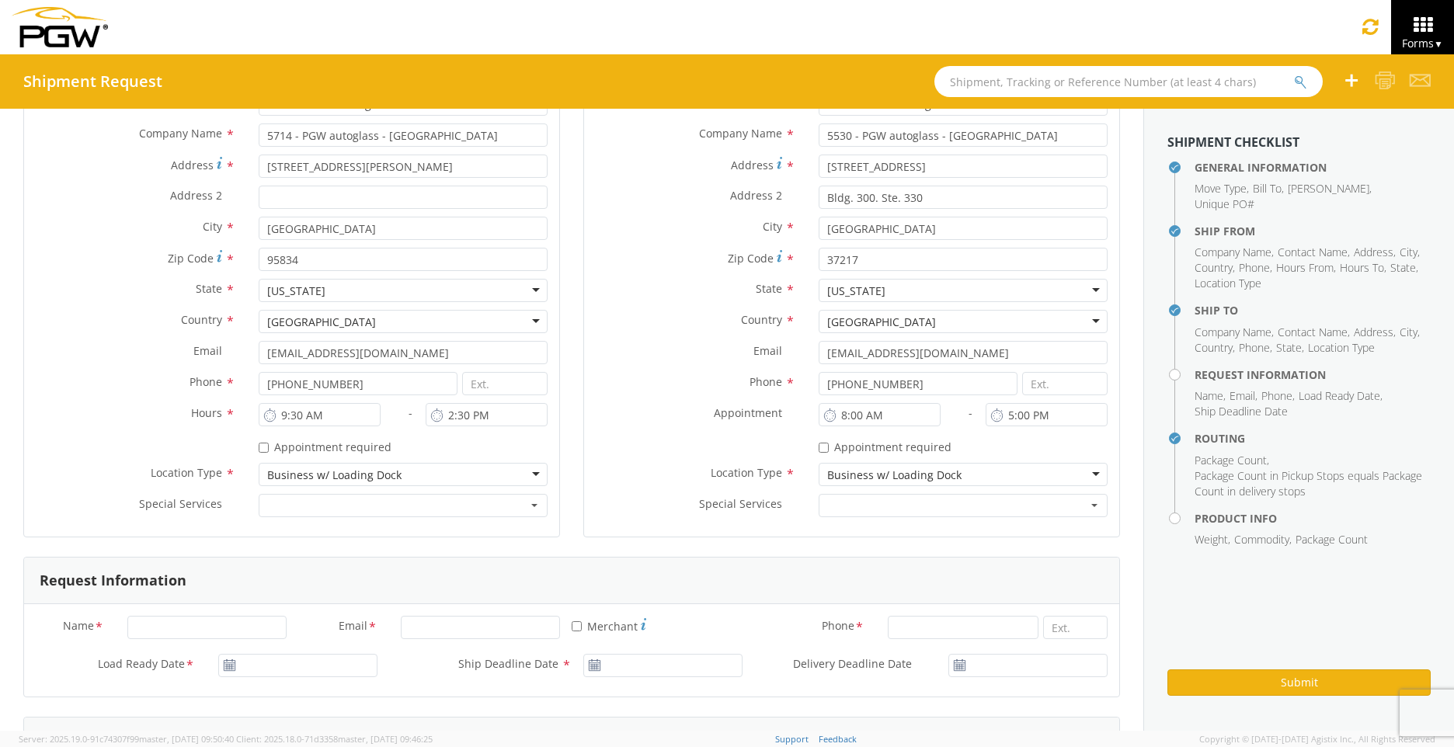
scroll to position [311, 0]
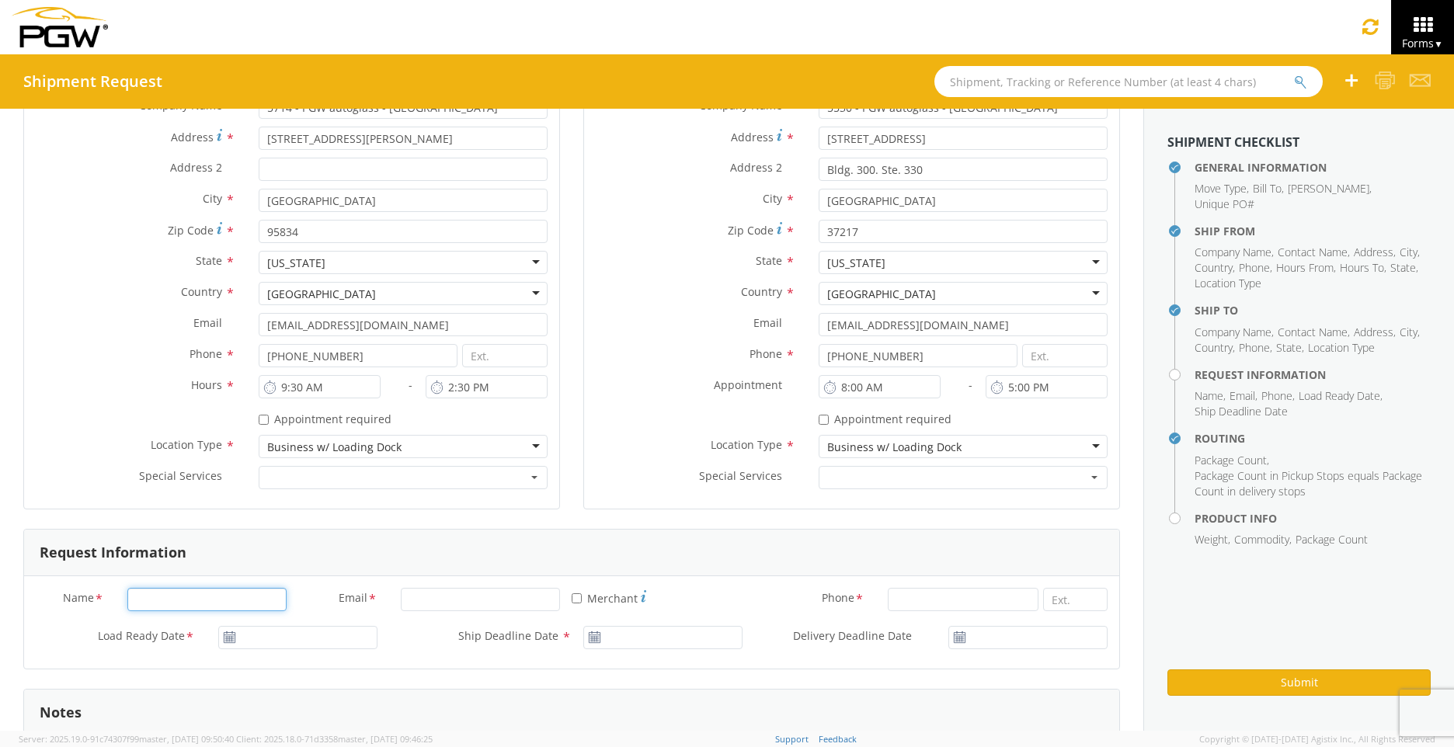
click at [259, 600] on input "Name *" at bounding box center [206, 599] width 159 height 23
click at [256, 586] on div "Name * Email * * Merchant Phone * Load Ready Date * Ship Deadline Date * Delive…" at bounding box center [571, 622] width 1095 height 92
click at [257, 596] on input "Name *" at bounding box center [206, 599] width 159 height 23
type input "Kyle Jeffrey Faller"
type input "PGW Auto Glass"
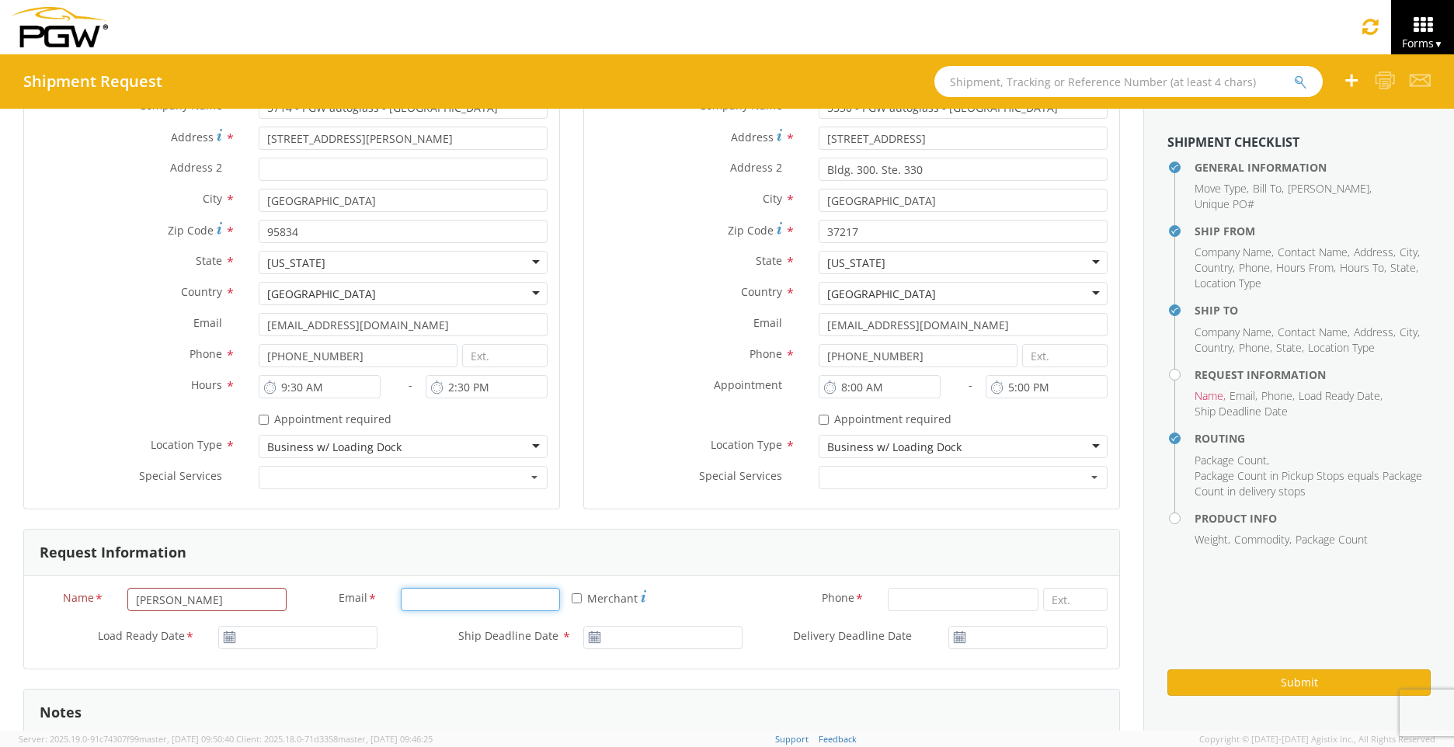
type input "KFaller@pgwautoglass.com"
type input "9162850095"
type input "PGW Auto Glass"
click at [333, 638] on input "Load Ready Date *" at bounding box center [297, 637] width 159 height 23
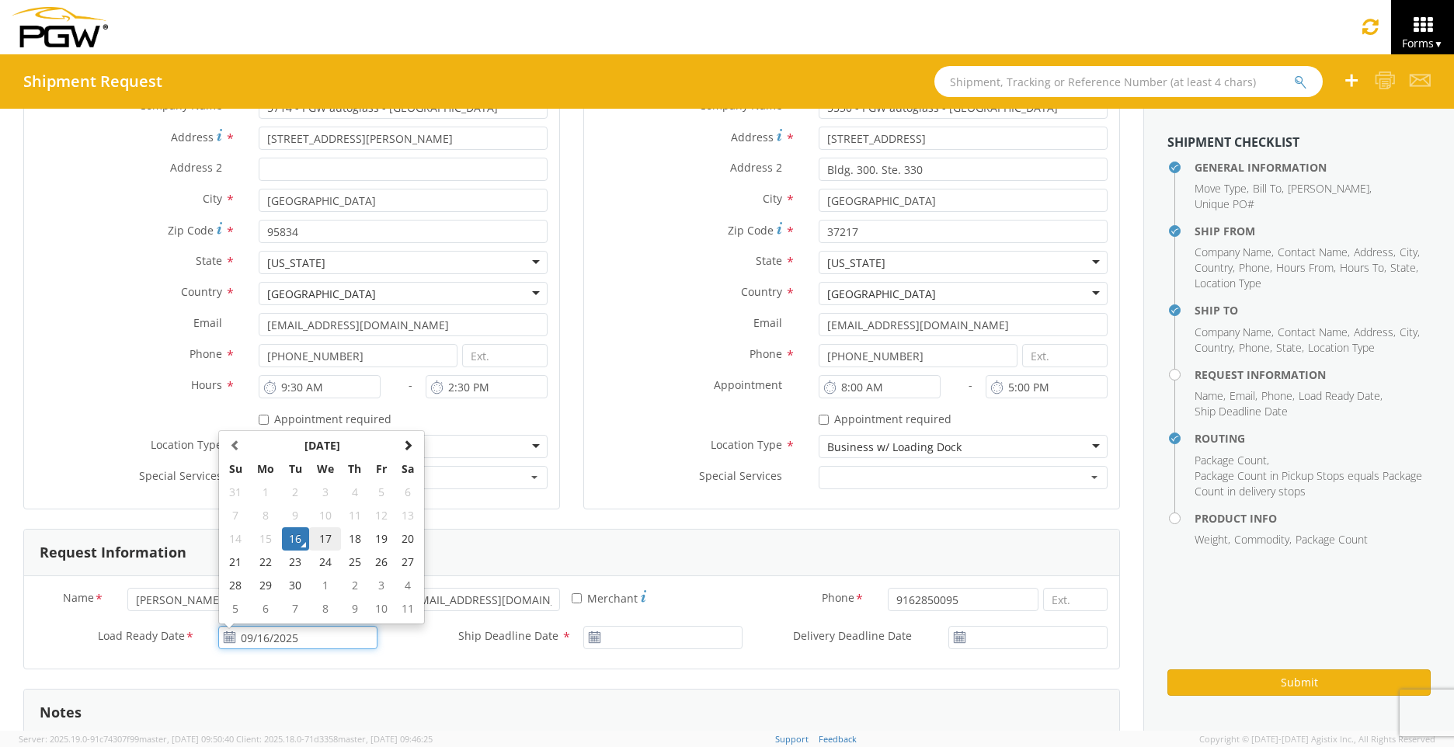
click at [326, 532] on td "17" at bounding box center [325, 538] width 33 height 23
click at [318, 628] on input "09/17/2025" at bounding box center [297, 637] width 159 height 23
click at [298, 543] on td "16" at bounding box center [295, 538] width 27 height 23
type input "09/16/2025"
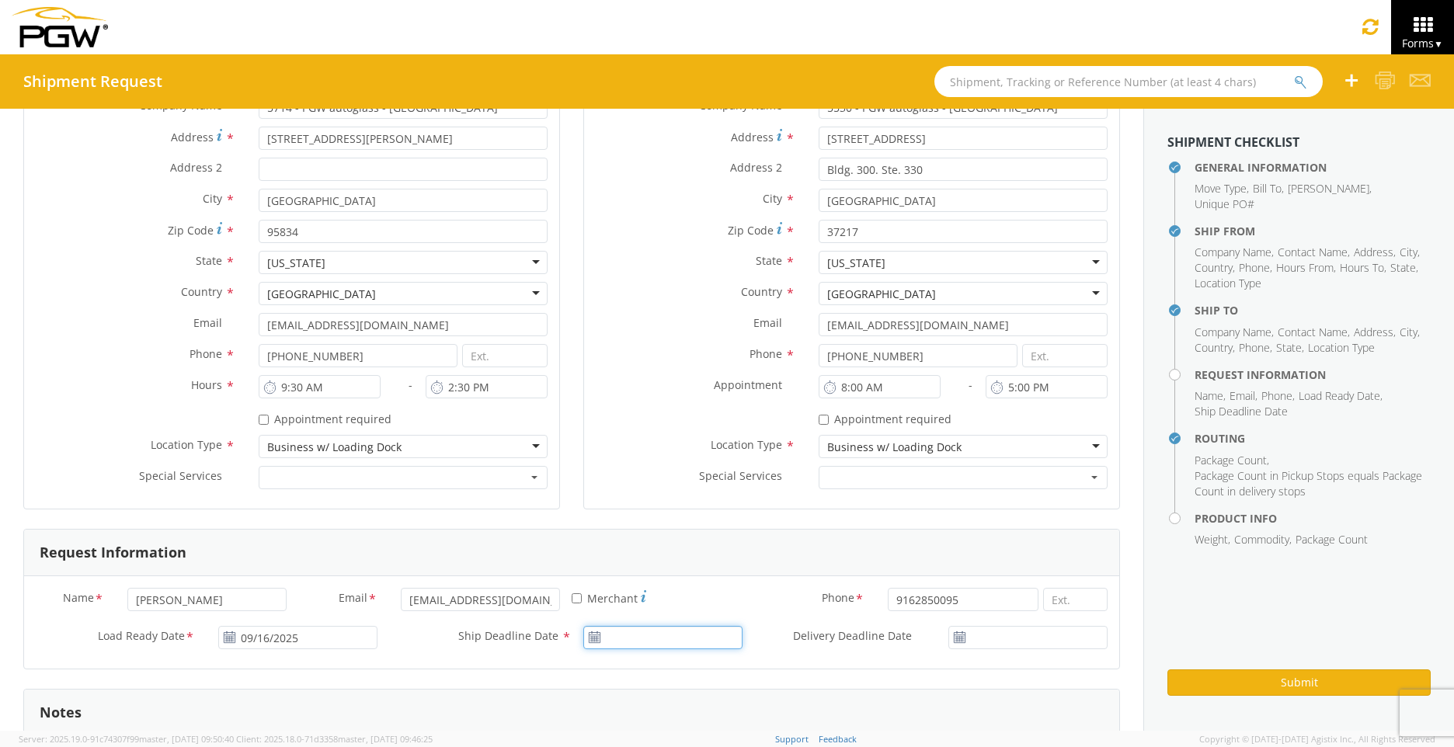
click at [655, 636] on input "Ship Deadline Date *" at bounding box center [662, 637] width 159 height 23
click at [689, 537] on td "17" at bounding box center [690, 538] width 33 height 23
type input "09/17/2025"
click at [1031, 645] on input "Delivery Deadline Date *" at bounding box center [1027, 637] width 159 height 23
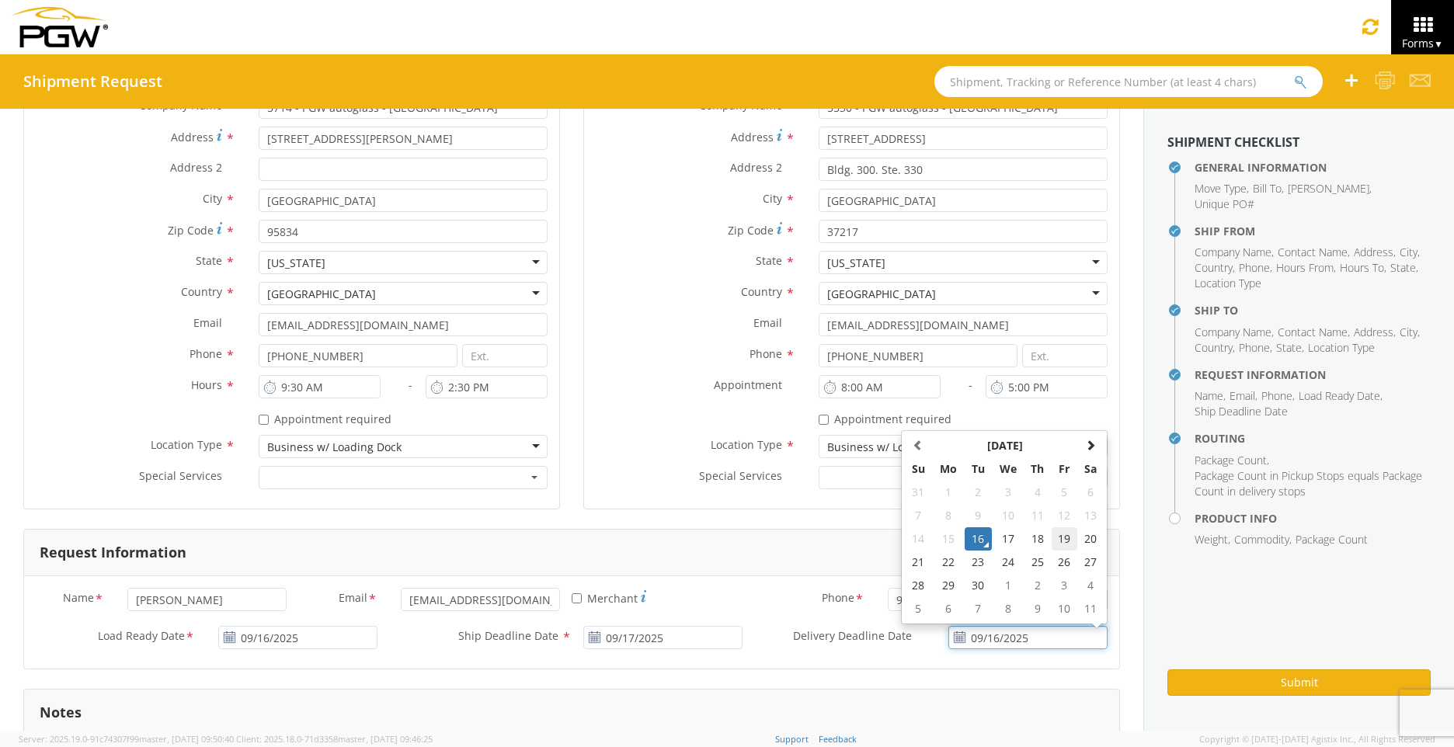
click at [1059, 541] on td "19" at bounding box center [1065, 538] width 26 height 23
type input "09/19/2025"
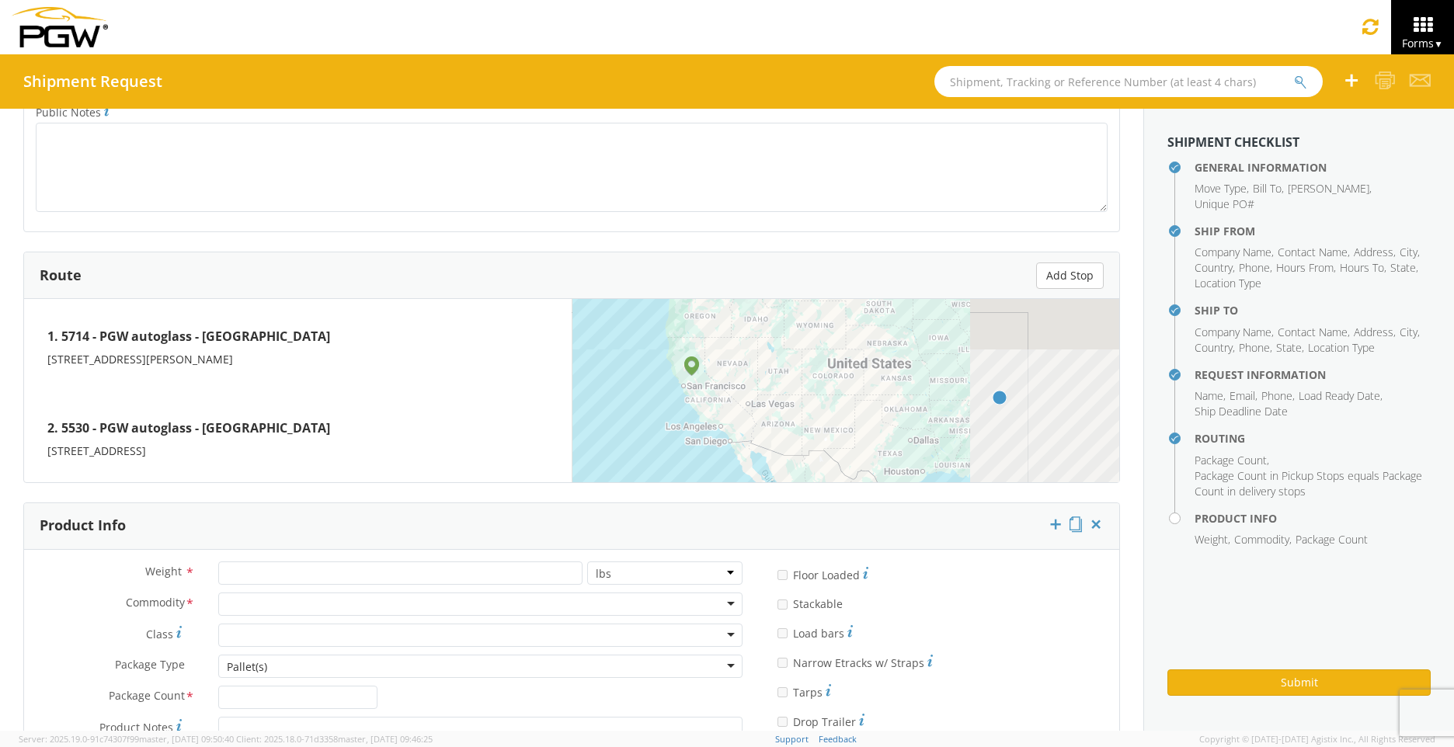
scroll to position [1202, 0]
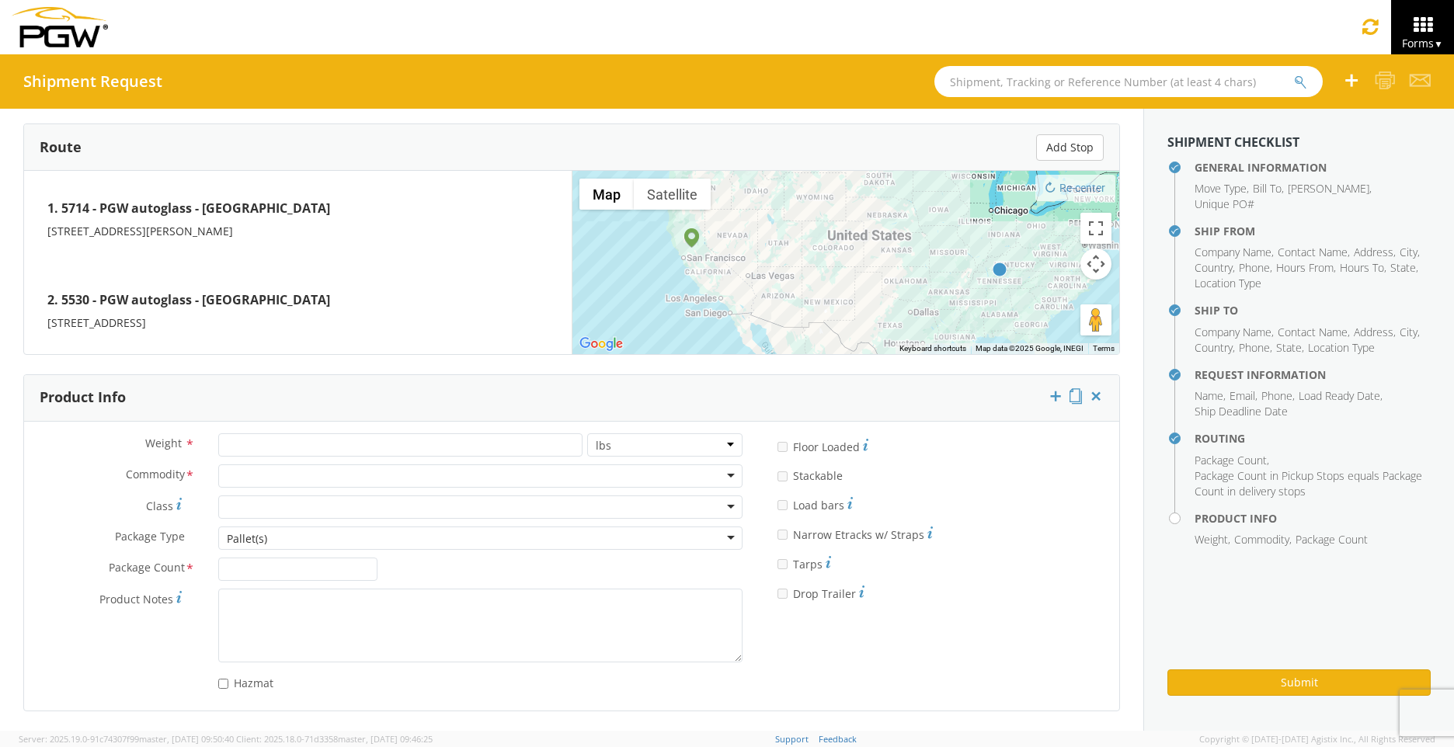
click at [401, 475] on div at bounding box center [480, 475] width 524 height 23
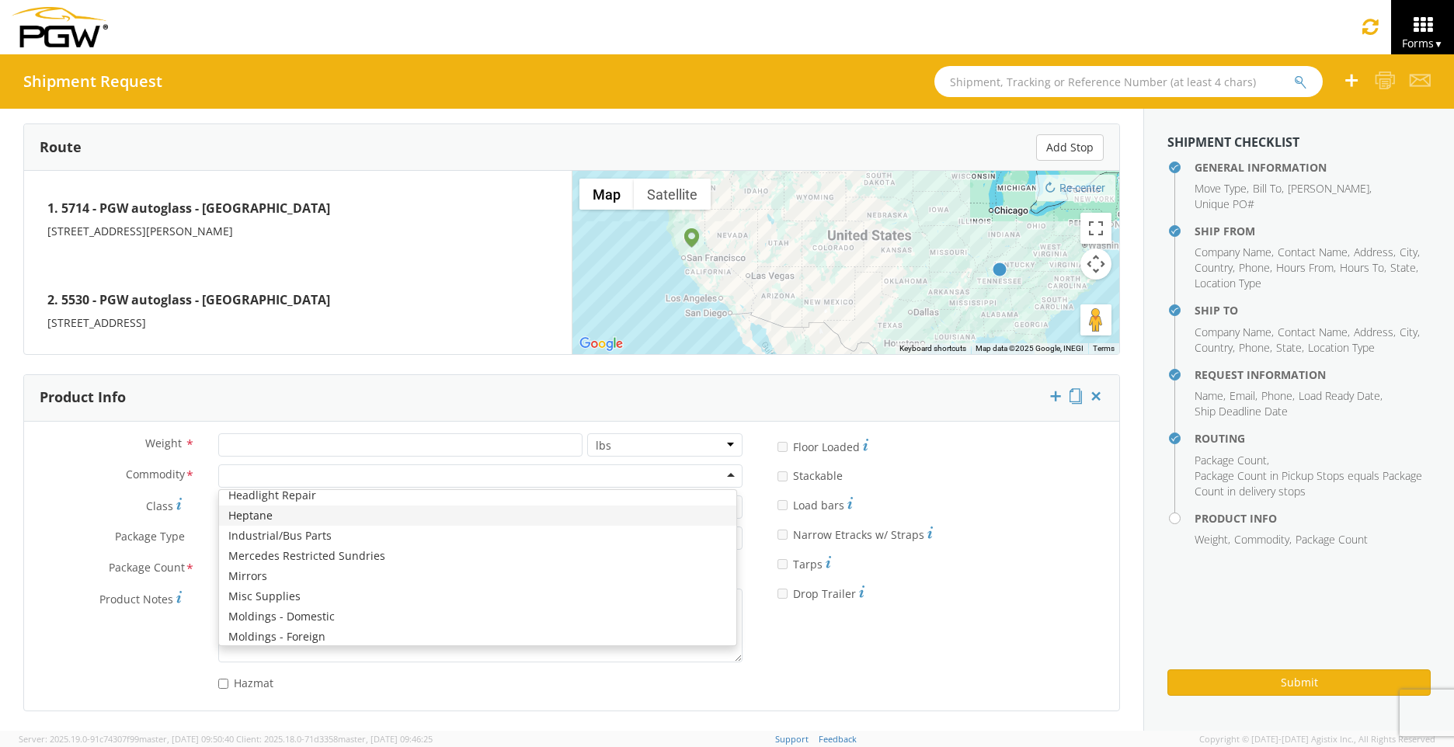
scroll to position [621, 0]
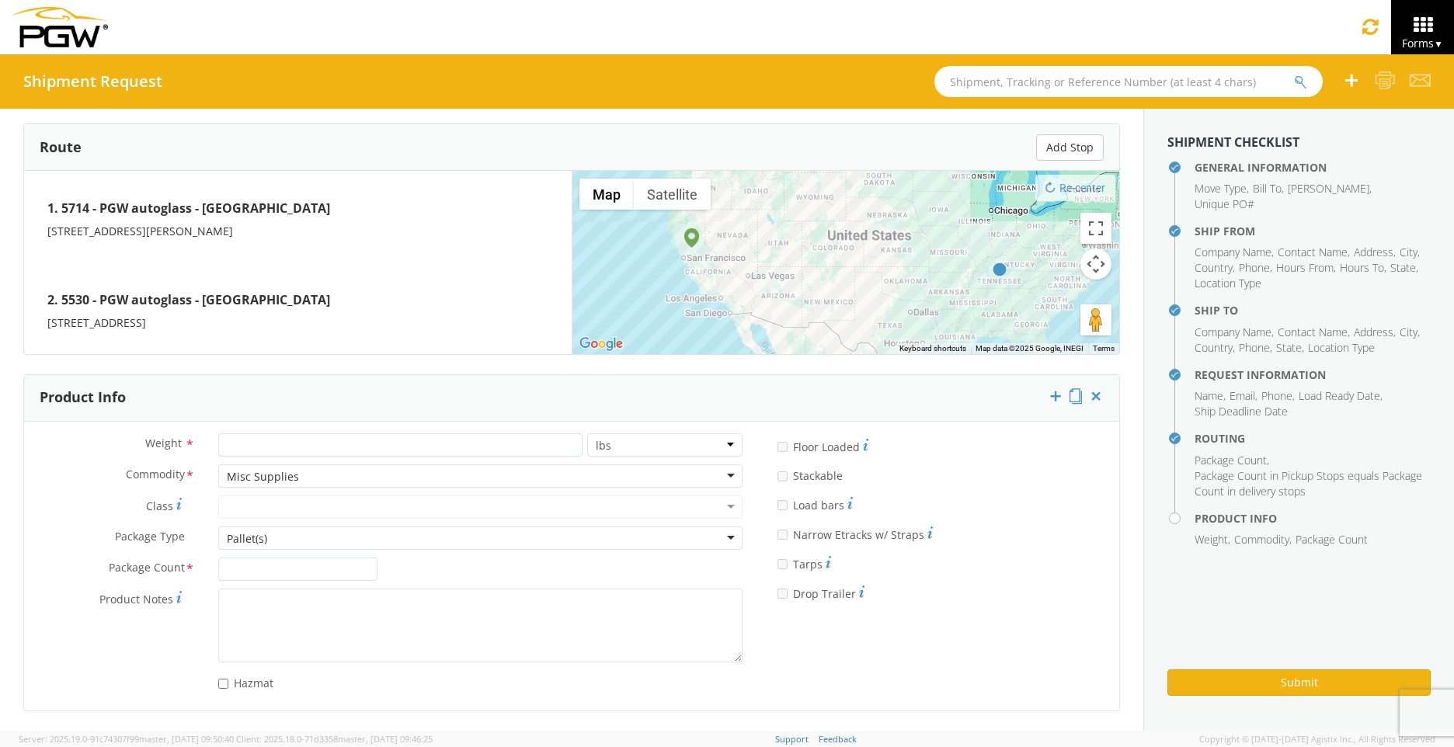
click at [418, 546] on div "Pallet(s)" at bounding box center [480, 538] width 524 height 23
click at [348, 575] on input "Package Count *" at bounding box center [297, 569] width 159 height 23
type input "2"
click at [650, 513] on div at bounding box center [480, 506] width 524 height 23
click at [718, 506] on div at bounding box center [480, 506] width 524 height 23
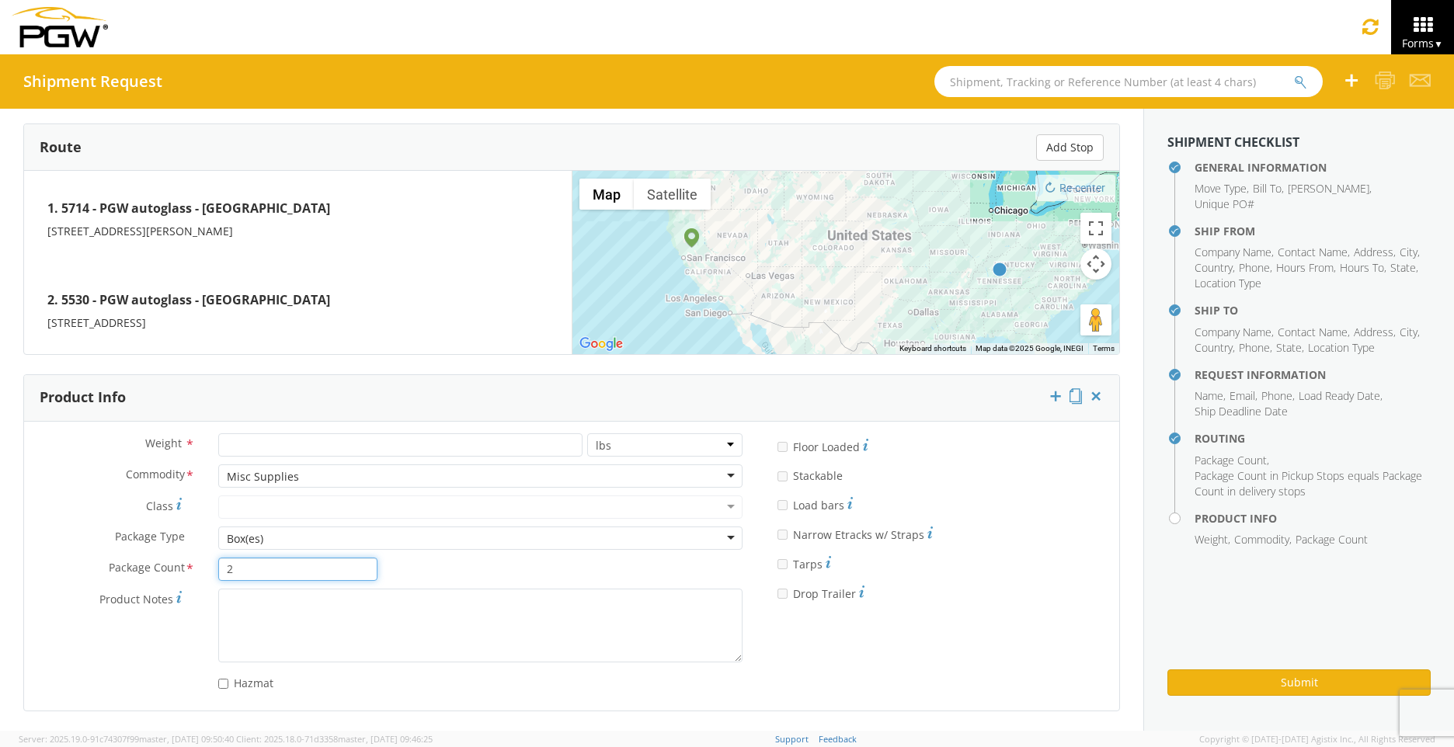
click at [327, 575] on input "2" at bounding box center [297, 569] width 159 height 23
click at [550, 544] on div "Box(es)" at bounding box center [480, 538] width 524 height 23
click at [526, 442] on input "number" at bounding box center [400, 444] width 364 height 23
click at [412, 442] on input "400" at bounding box center [400, 444] width 364 height 23
drag, startPoint x: 210, startPoint y: 450, endPoint x: 144, endPoint y: 450, distance: 65.2
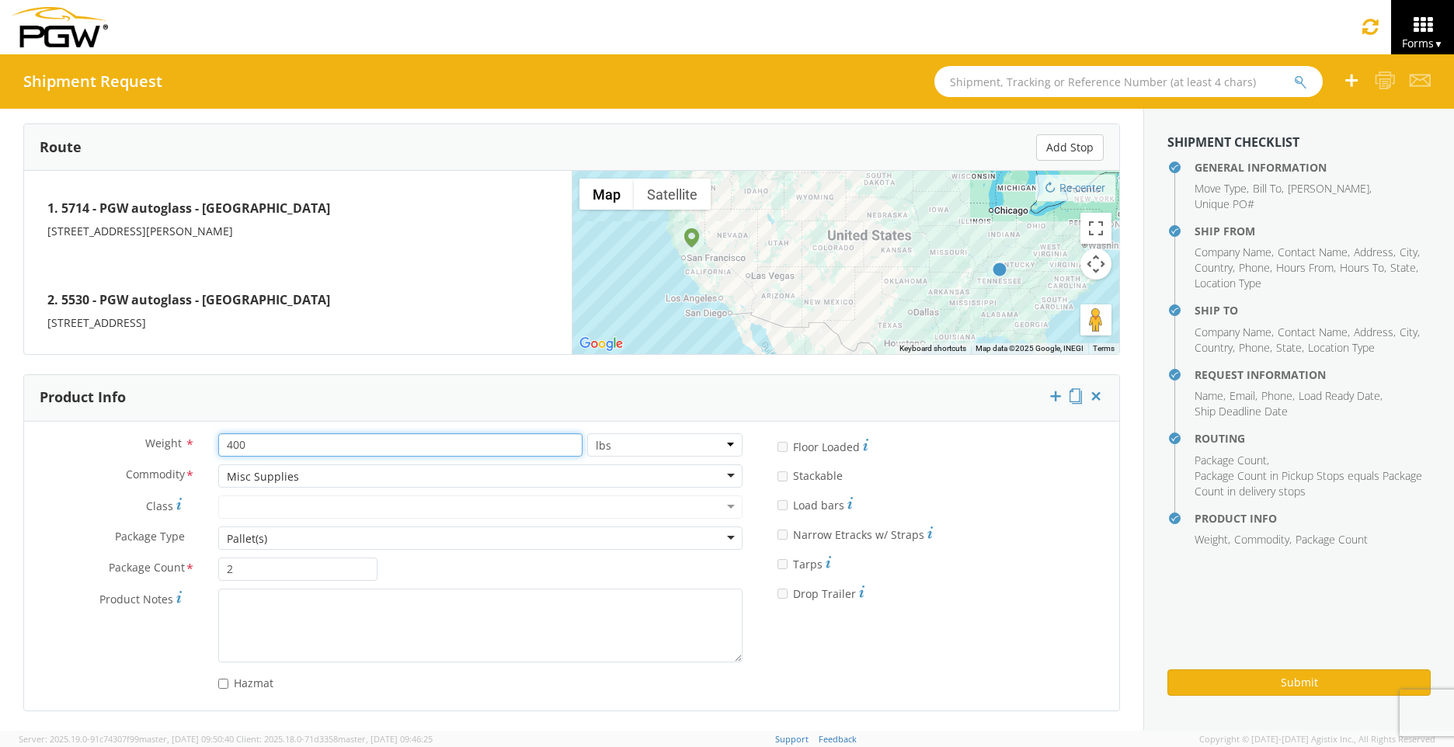
click at [144, 450] on div "Weight * 400 lbs kgs" at bounding box center [389, 444] width 730 height 23
type input "250"
click at [103, 476] on label "Commodity *" at bounding box center [115, 474] width 183 height 20
click at [485, 325] on div "2. 5530 - PGW autoglass - Nashville 1922 Murfreesboro Pike, Nashville, TN 37217…" at bounding box center [298, 308] width 548 height 92
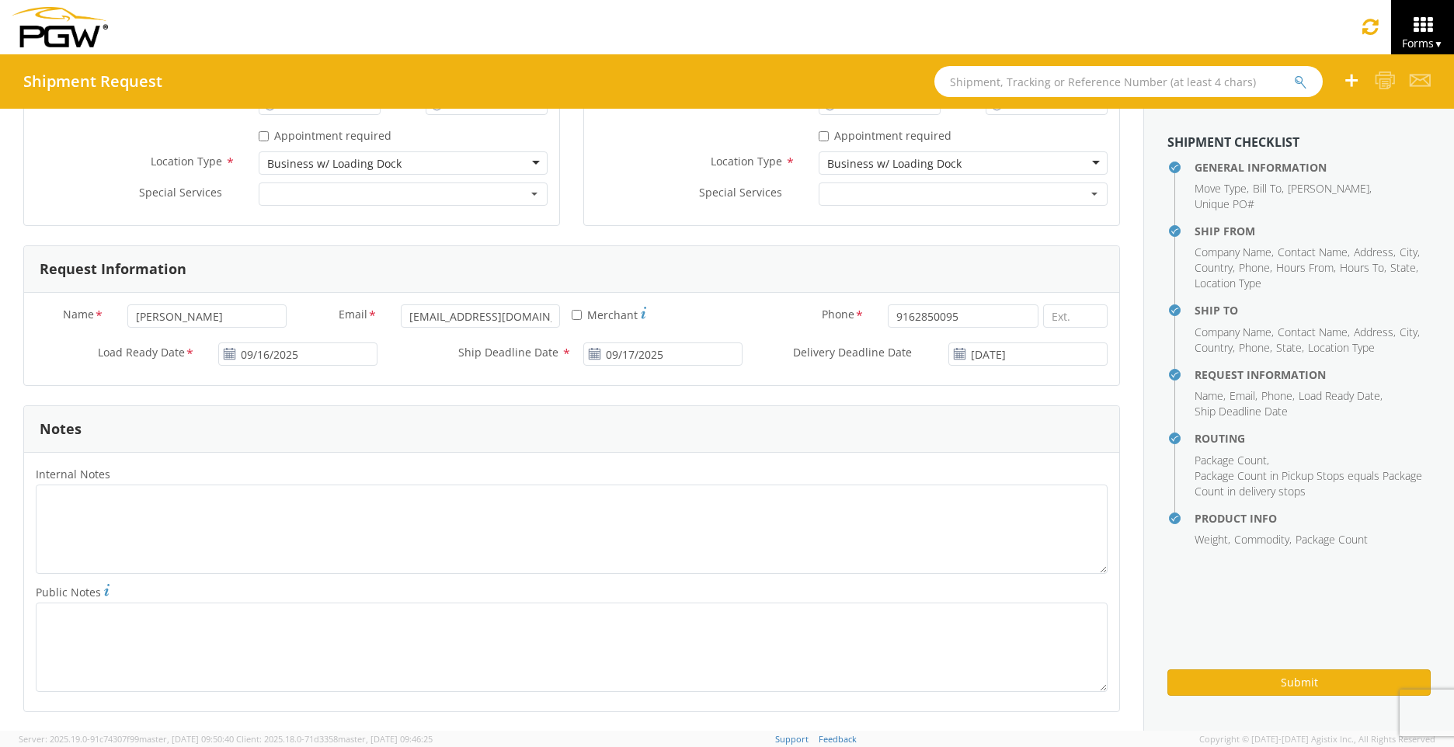
scroll to position [581, 0]
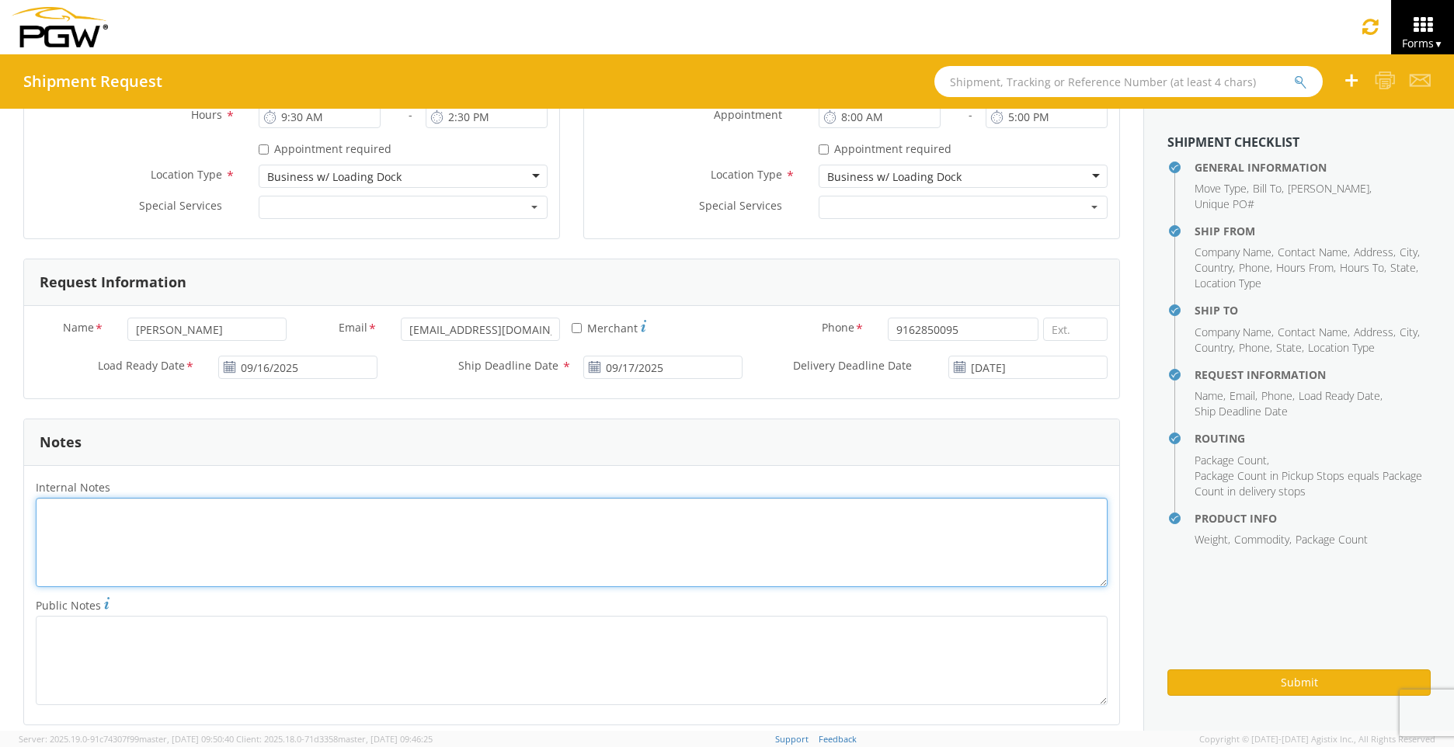
click at [179, 533] on textarea "Internal Notes *" at bounding box center [572, 542] width 1072 height 89
type textarea "A"
click at [415, 556] on textarea "AUTO GLASS WEEK NASHVILLE" at bounding box center [572, 542] width 1072 height 89
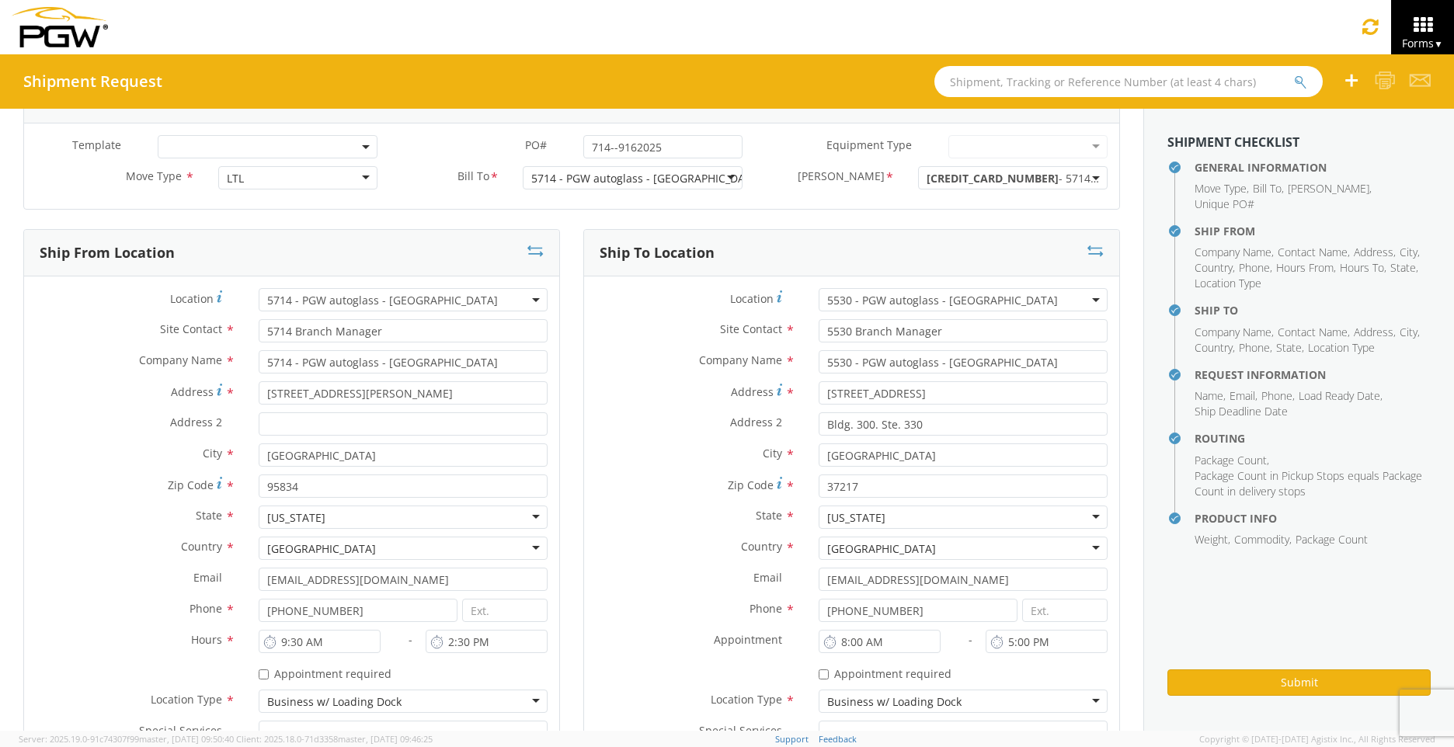
scroll to position [0, 0]
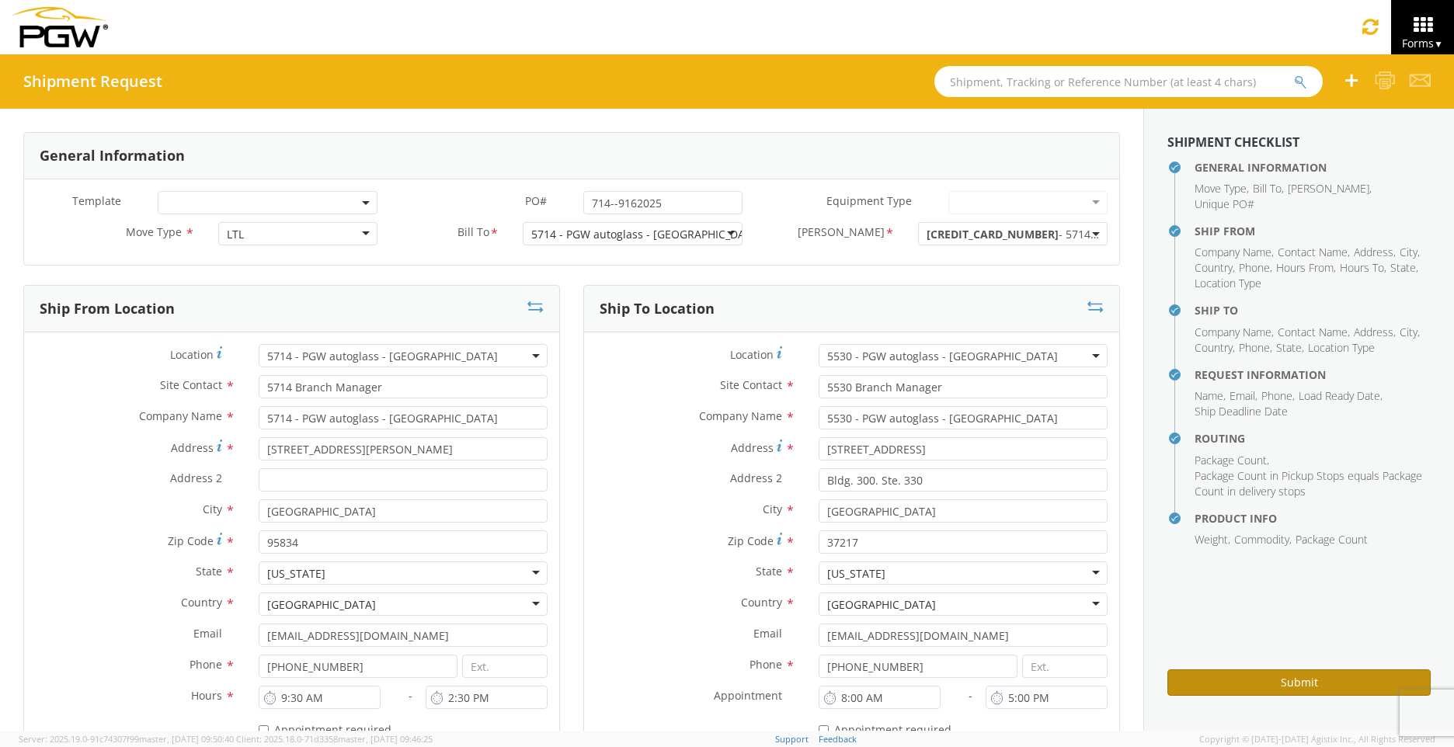
type textarea "AUTO GLASS WEEK NASHVILLE"
click at [1316, 683] on button "Submit" at bounding box center [1298, 682] width 263 height 26
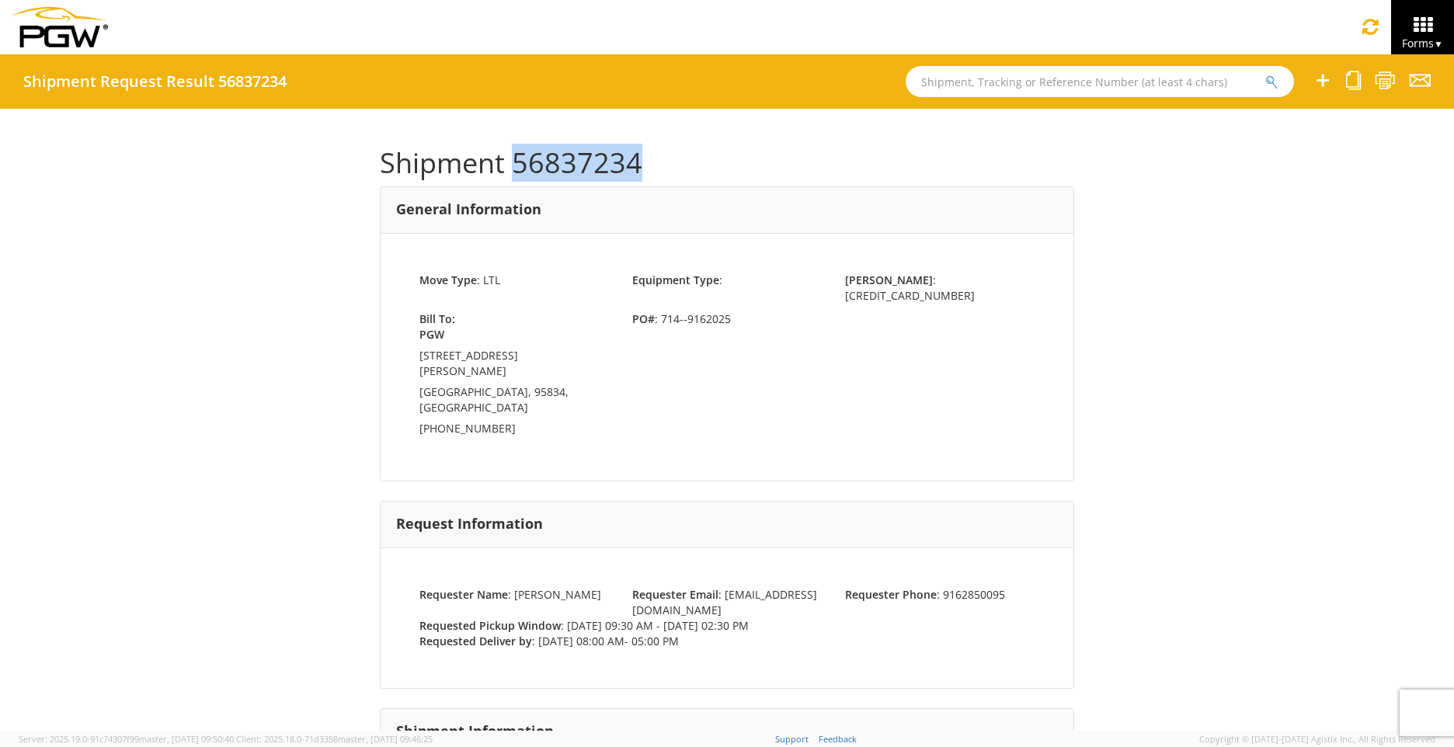
drag, startPoint x: 647, startPoint y: 163, endPoint x: 506, endPoint y: 176, distance: 141.1
click at [506, 176] on h1 "Shipment 56837234" at bounding box center [727, 163] width 694 height 31
drag, startPoint x: 506, startPoint y: 176, endPoint x: 519, endPoint y: 167, distance: 15.1
copy h1 "56837234"
